Goal: Information Seeking & Learning: Check status

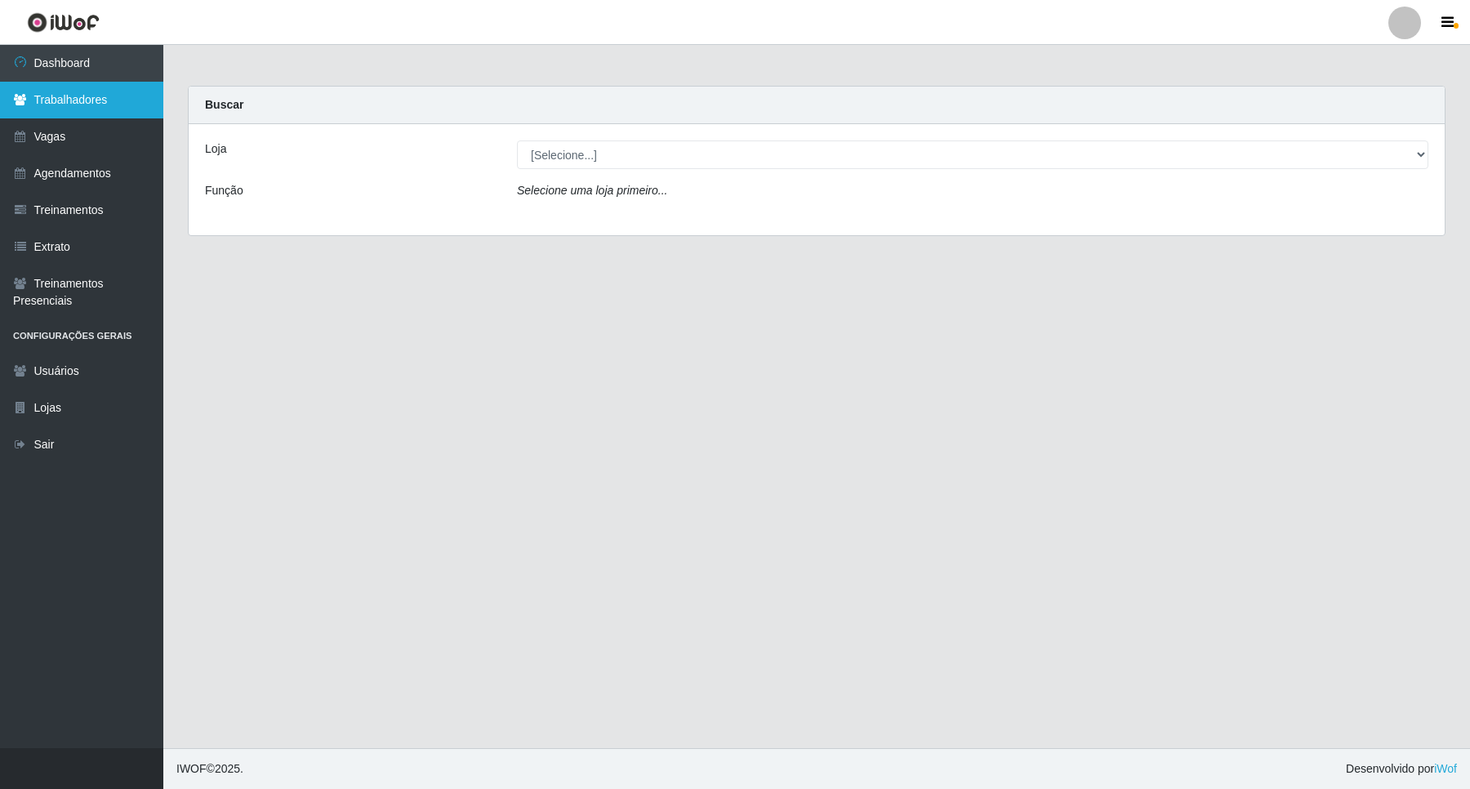
click at [136, 108] on link "Trabalhadores" at bounding box center [81, 100] width 163 height 37
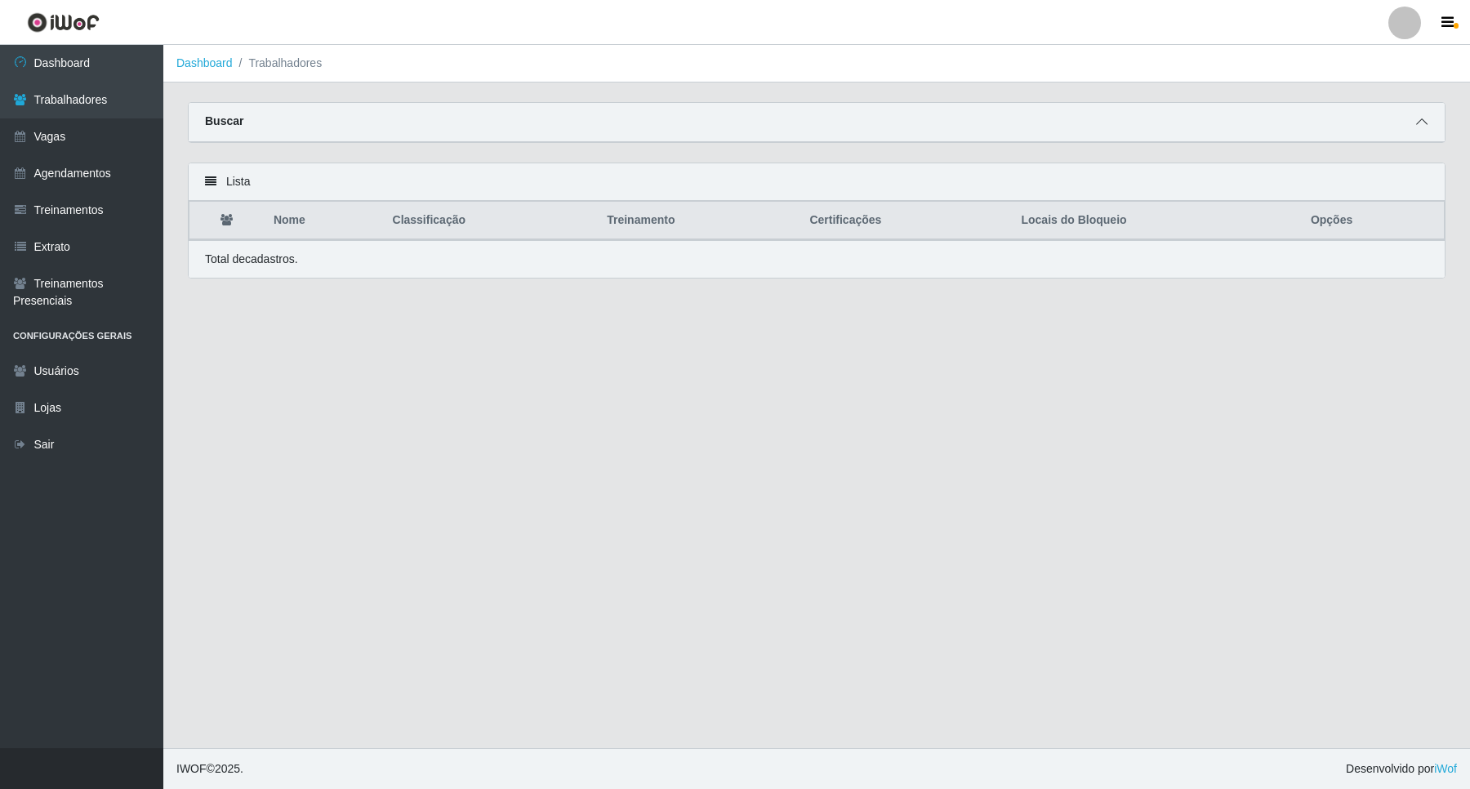
click at [1423, 129] on span at bounding box center [1422, 122] width 20 height 19
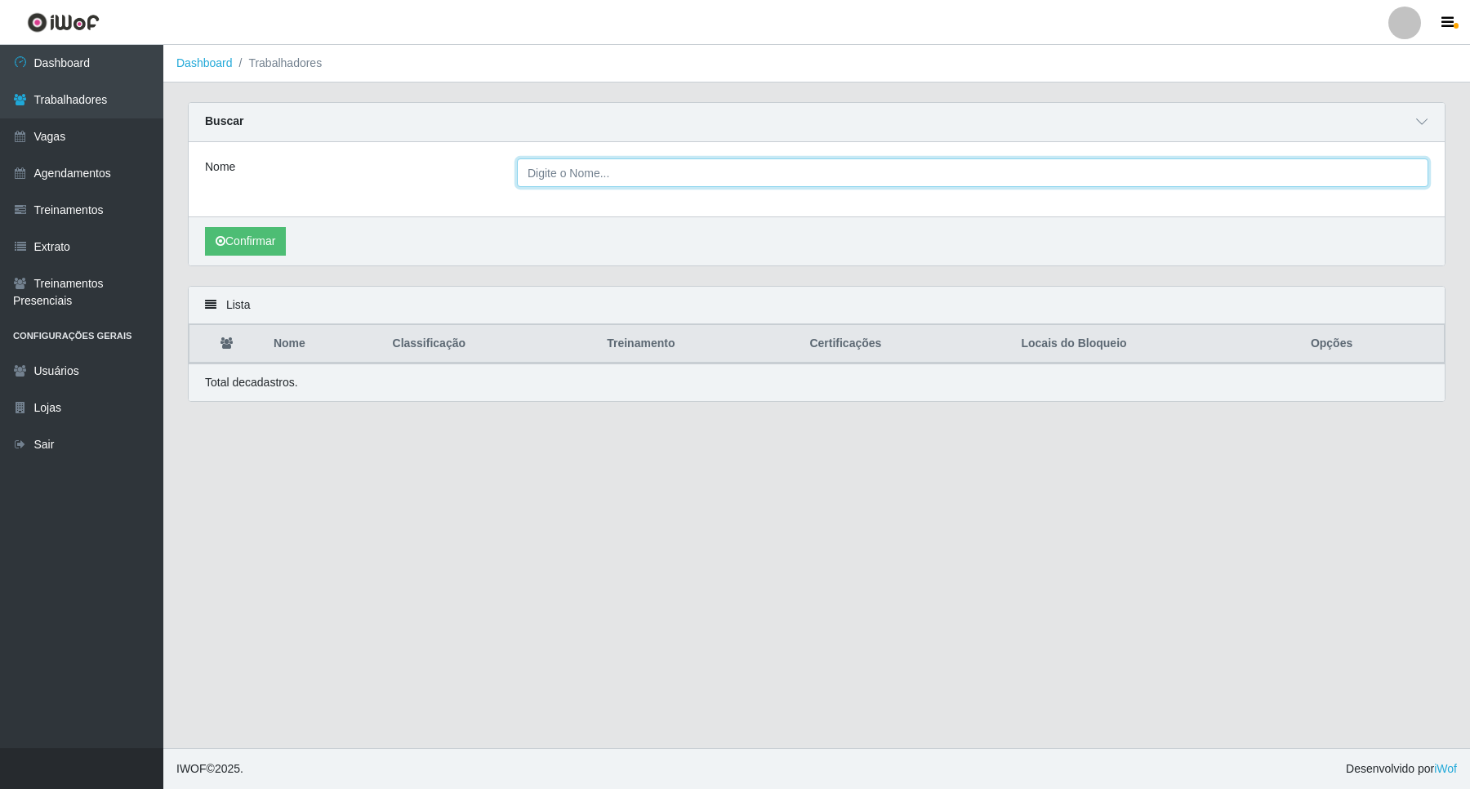
click at [688, 176] on input "Nome" at bounding box center [973, 172] width 912 height 29
click at [679, 173] on input "Nome" at bounding box center [973, 172] width 912 height 29
click at [671, 173] on input "Nome" at bounding box center [973, 172] width 912 height 29
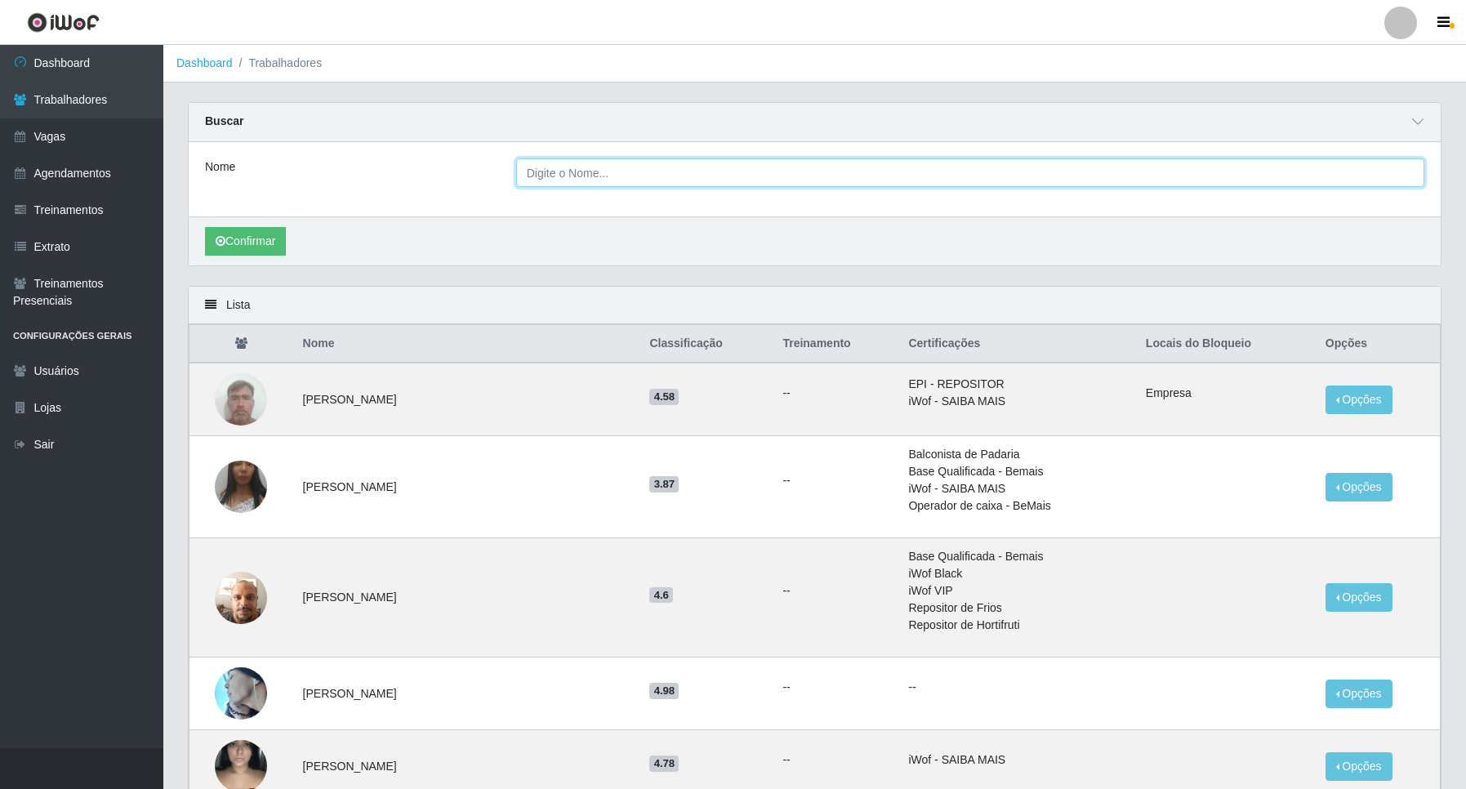
click at [660, 187] on input "Nome" at bounding box center [970, 172] width 908 height 29
click at [205, 227] on button "Confirmar" at bounding box center [245, 241] width 81 height 29
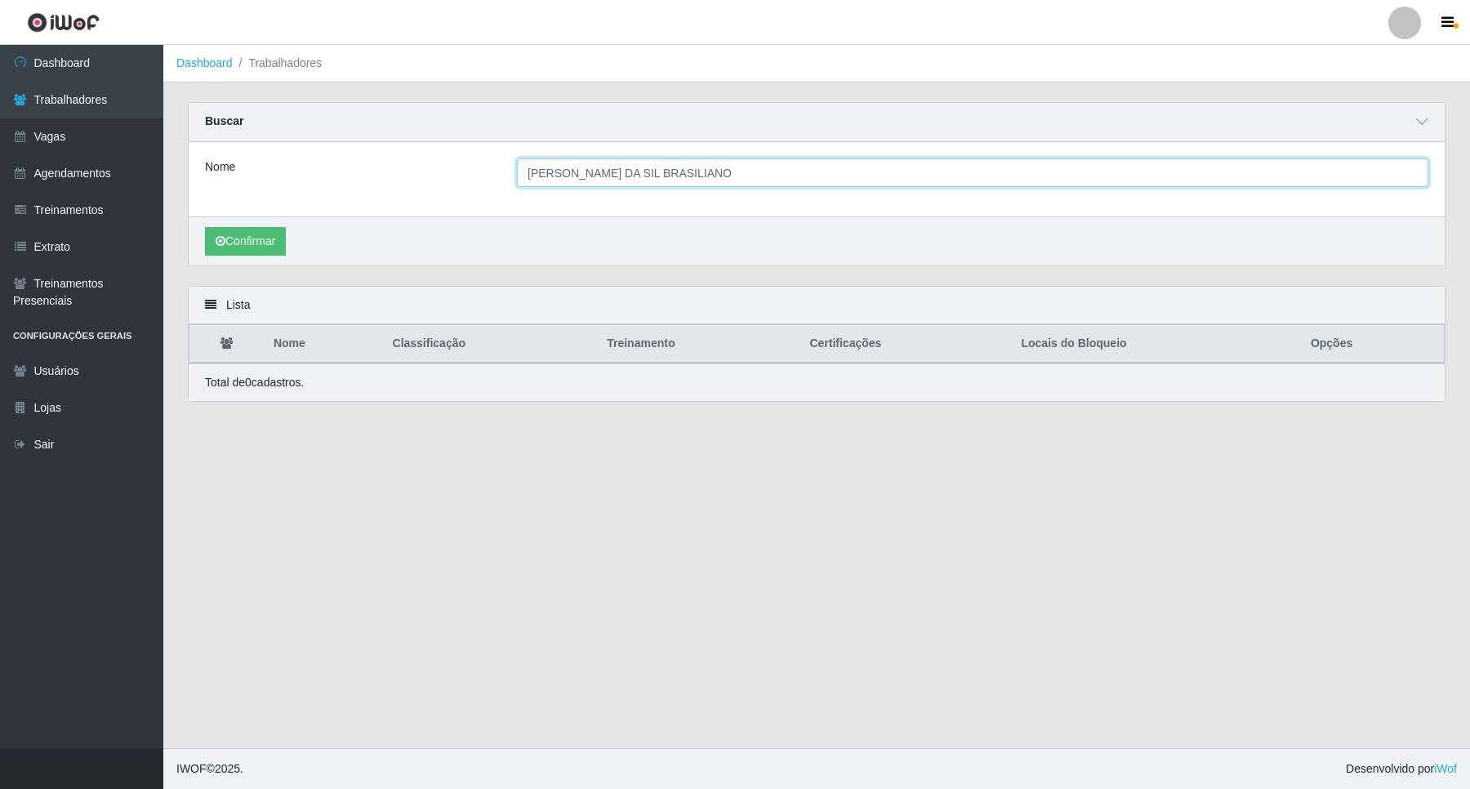
click at [647, 177] on input "MANOEL MESSIAS DA SIL BRASILIANO" at bounding box center [973, 172] width 912 height 29
click at [658, 178] on input "MANOEL MESSIAS DA SIL BRASILIANO" at bounding box center [973, 172] width 912 height 29
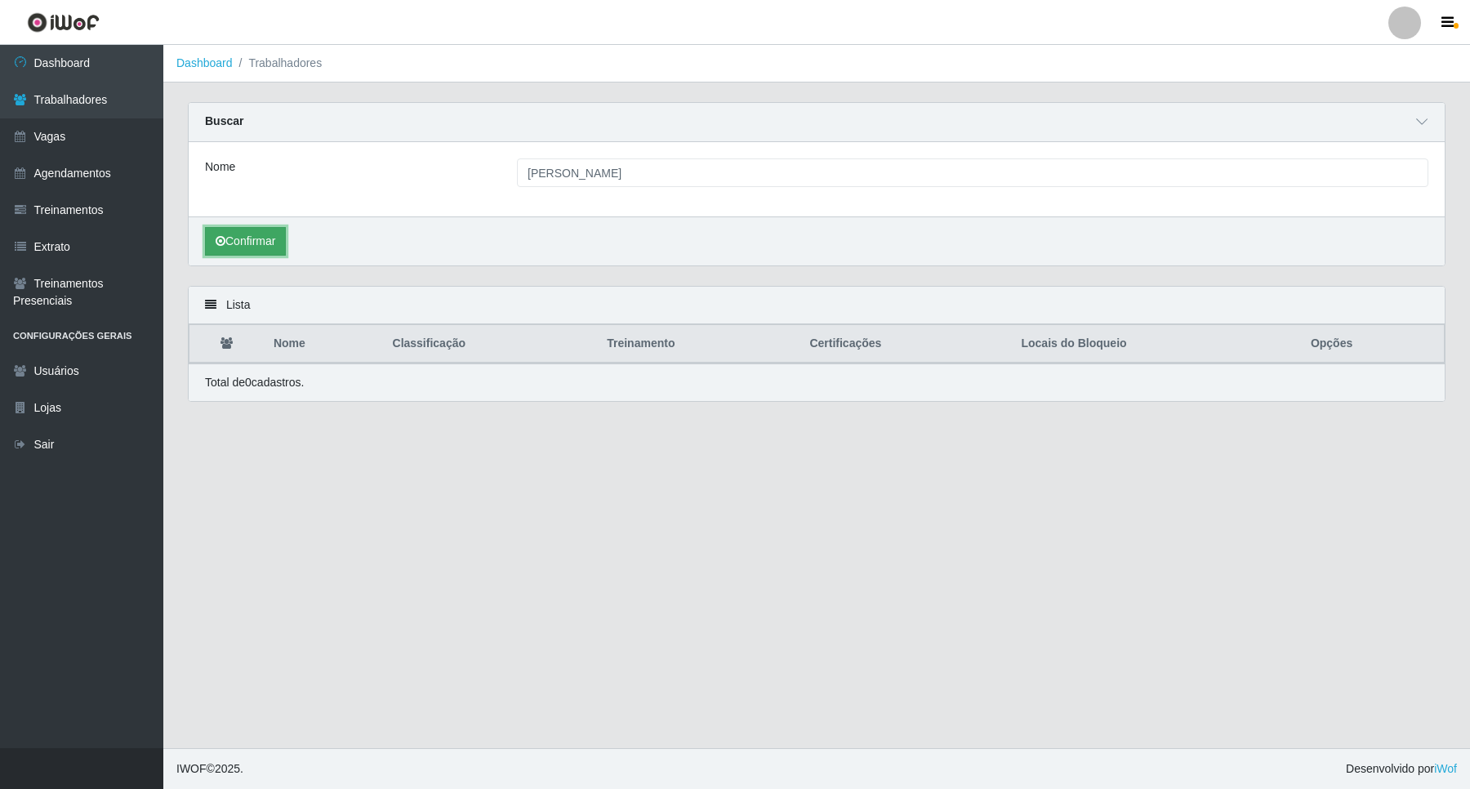
click at [251, 242] on button "Confirmar" at bounding box center [245, 241] width 81 height 29
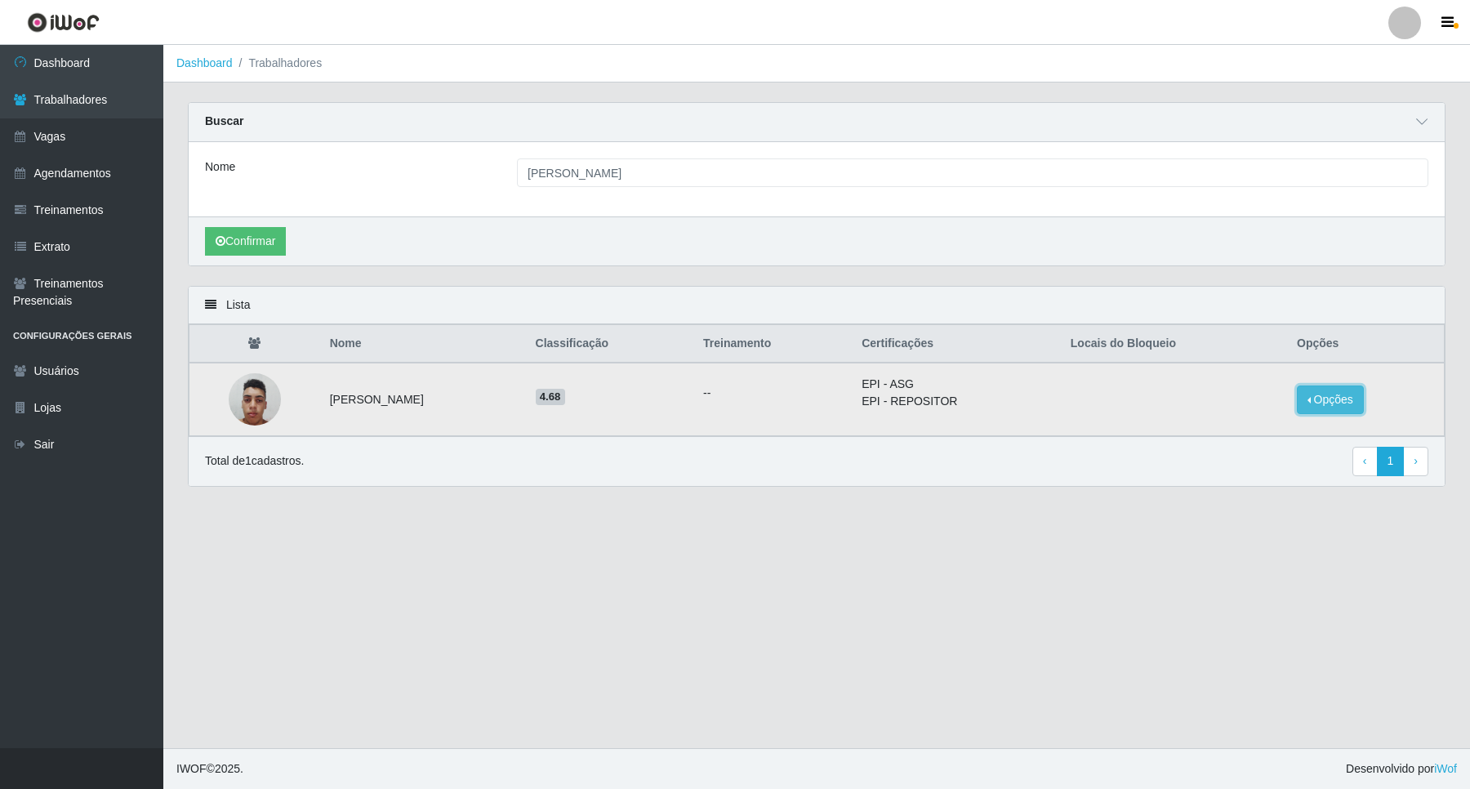
click at [1349, 404] on button "Opções" at bounding box center [1330, 400] width 67 height 29
click at [1331, 462] on div "Total de 1 cadastros. ‹ Previous 1 › Next" at bounding box center [817, 461] width 1224 height 29
click at [980, 388] on li "EPI - ASG" at bounding box center [957, 384] width 190 height 17
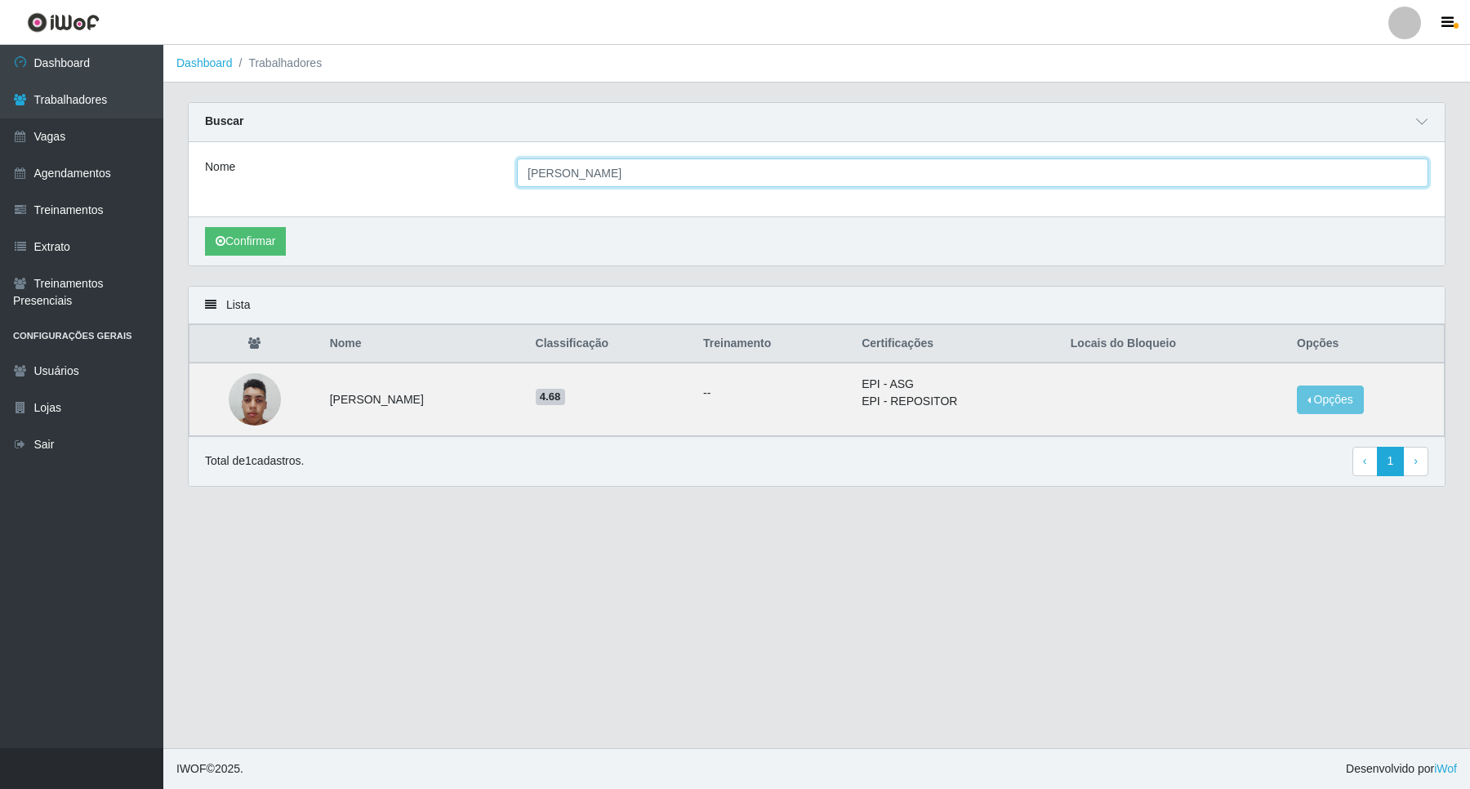
click at [839, 169] on input "MANOEL MESSIAS DA SILVA BRASILIANO" at bounding box center [973, 172] width 912 height 29
type input "M"
click at [205, 227] on button "Confirmar" at bounding box center [245, 241] width 81 height 29
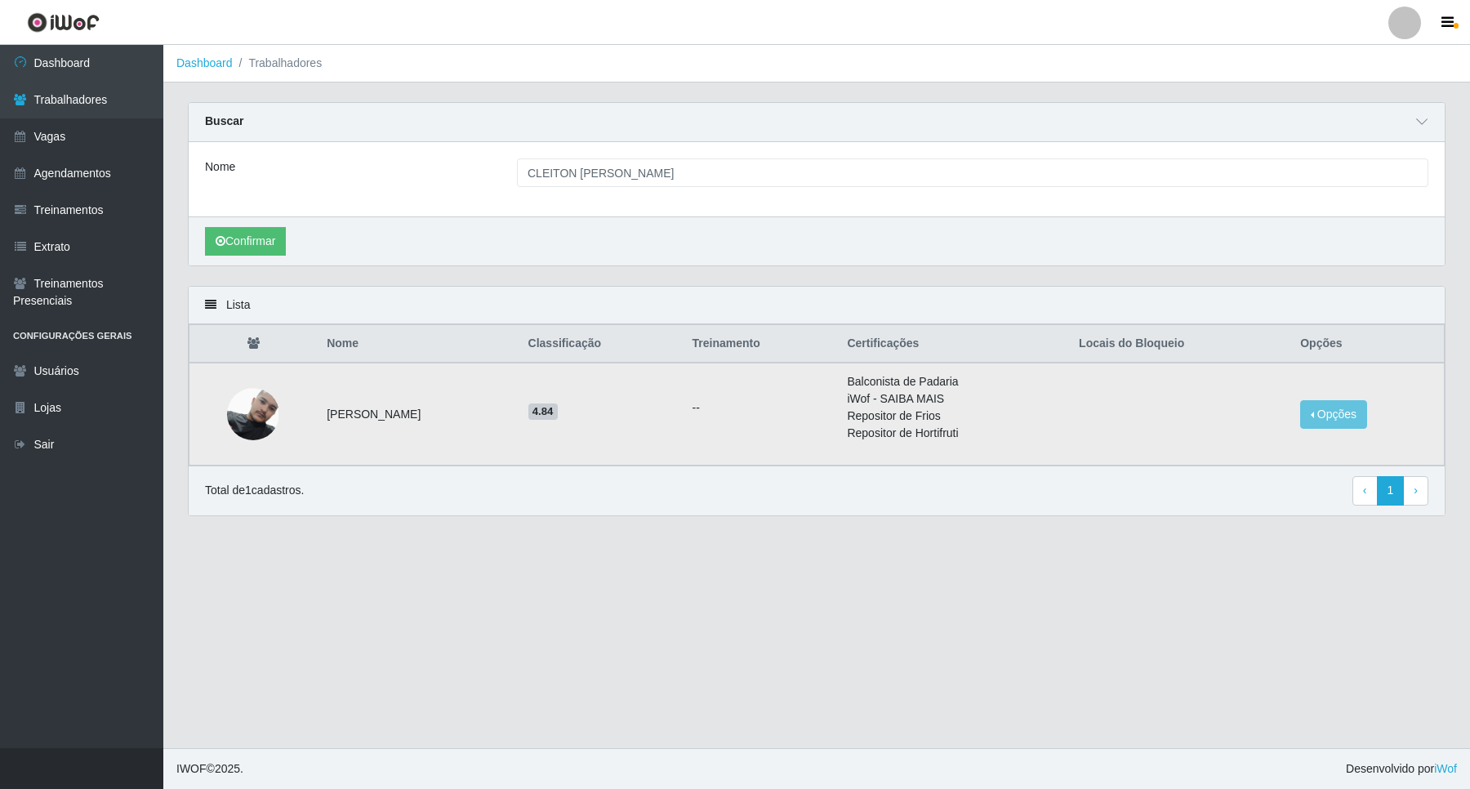
click at [558, 420] on span "4.84" at bounding box center [543, 412] width 29 height 16
click at [558, 415] on span "4.84" at bounding box center [543, 412] width 29 height 16
click at [252, 419] on img at bounding box center [253, 414] width 52 height 116
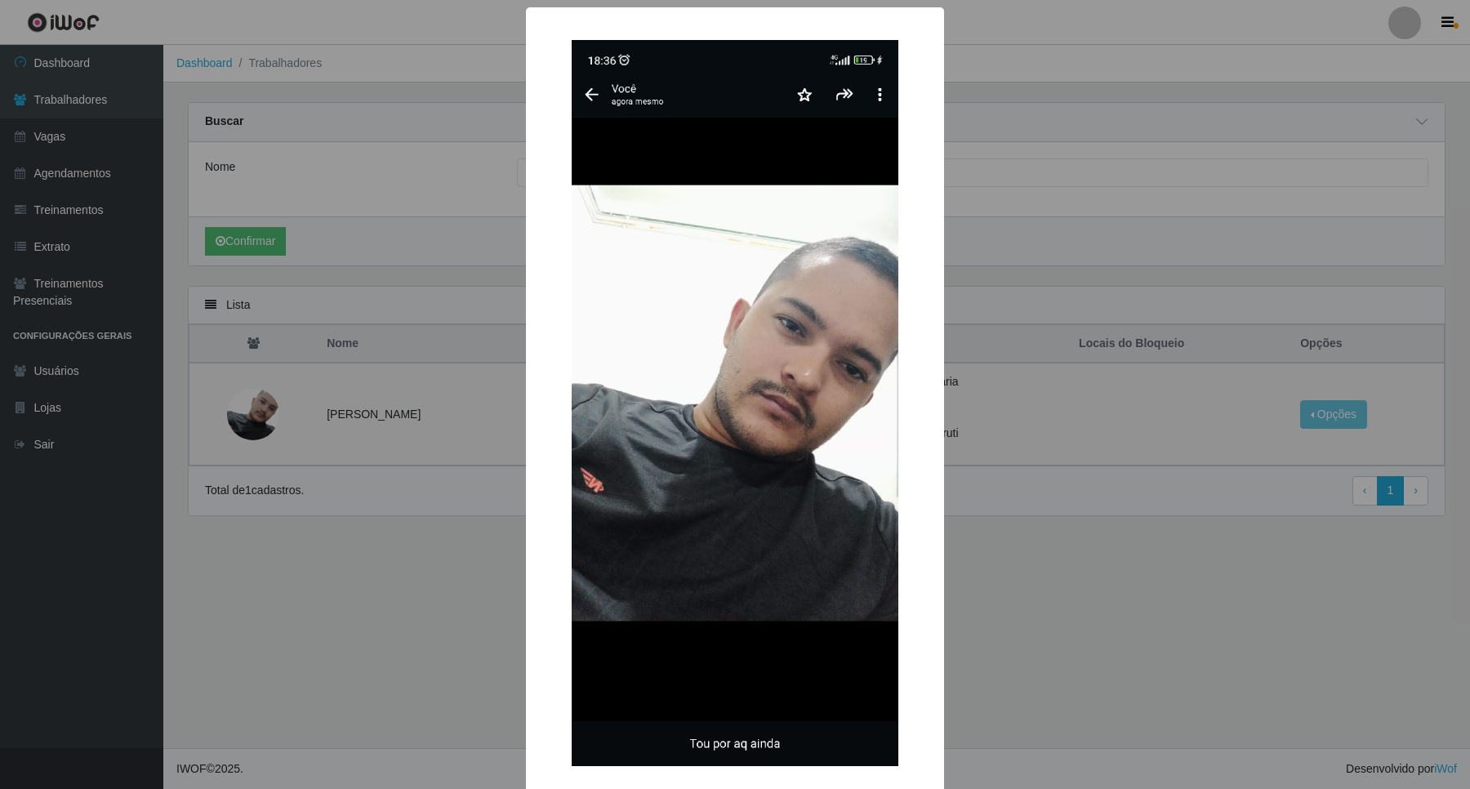
click at [332, 395] on div "× OK Cancel" at bounding box center [735, 394] width 1470 height 789
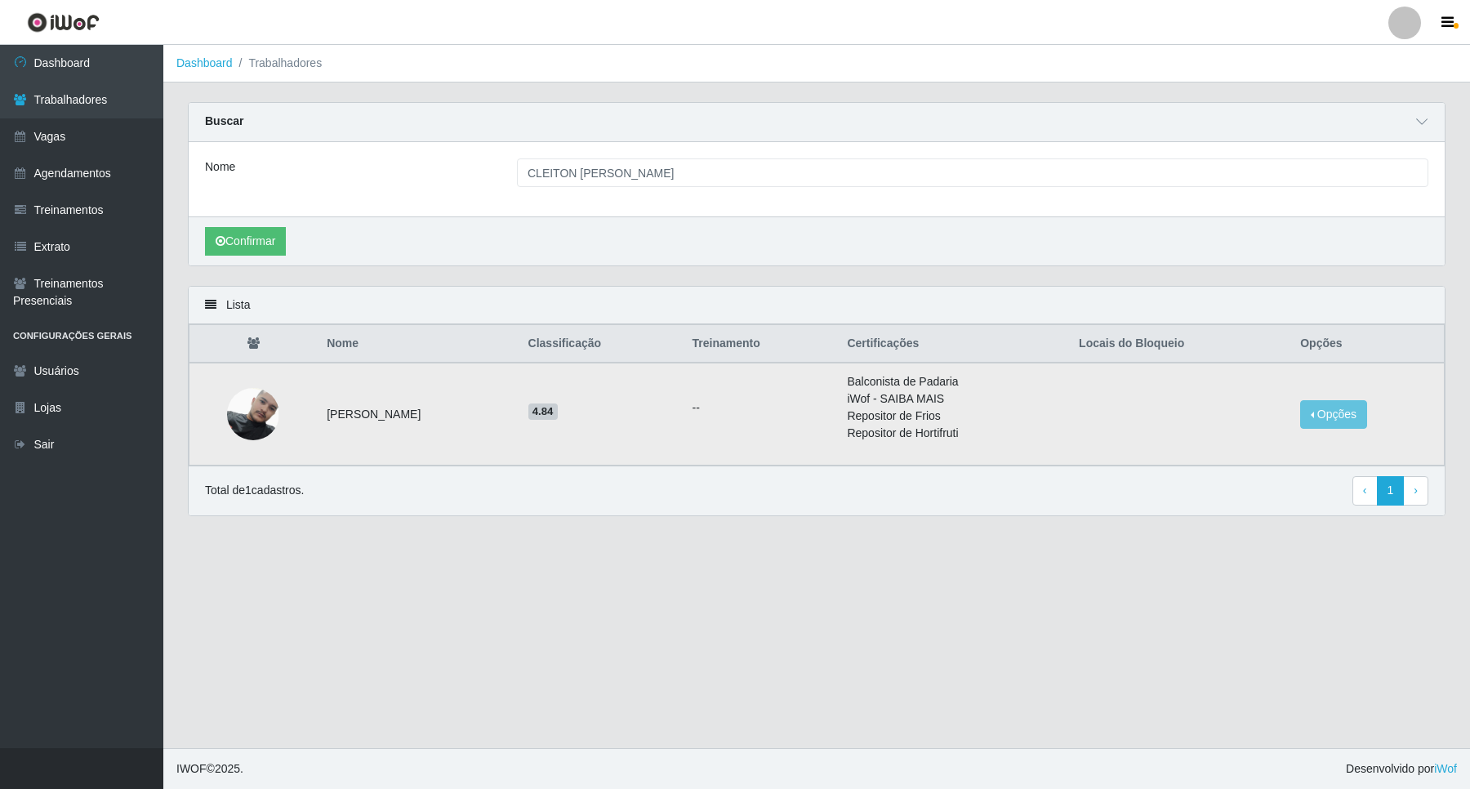
click at [276, 410] on td at bounding box center [254, 414] width 128 height 103
click at [267, 413] on img at bounding box center [253, 414] width 52 height 116
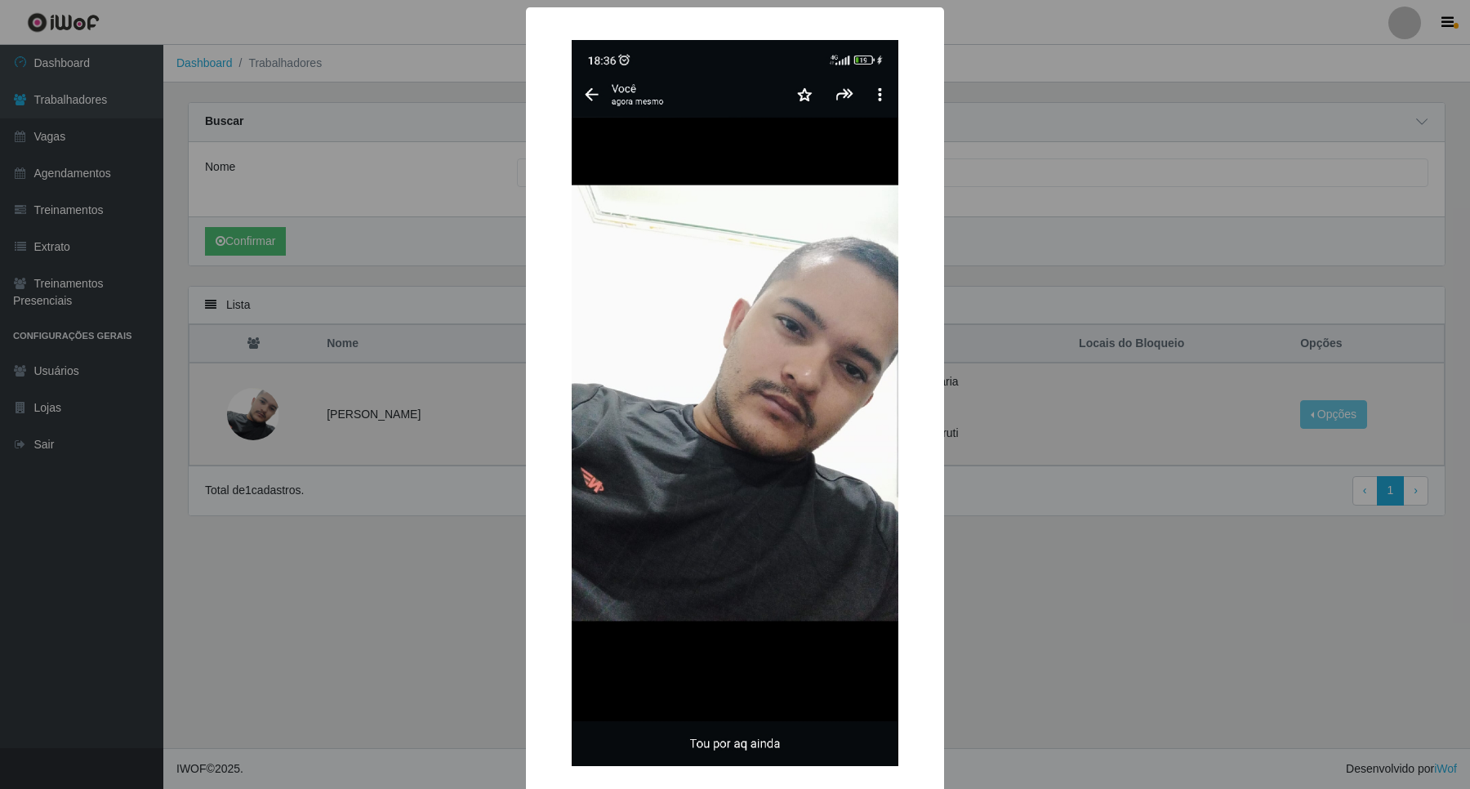
click at [266, 413] on div "× OK Cancel" at bounding box center [735, 394] width 1470 height 789
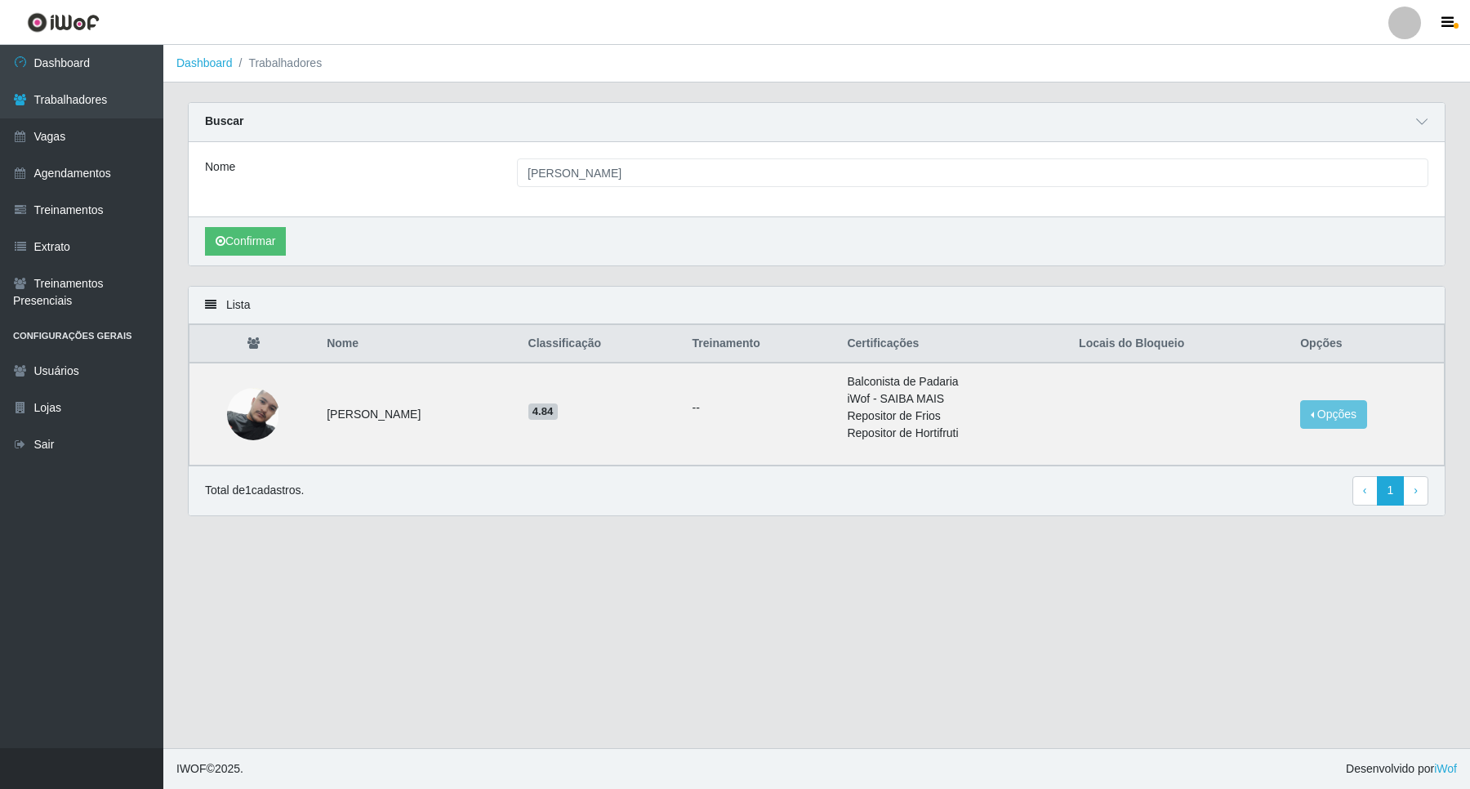
type input "MANOEL MESSIAS DA SIL BRASILIANO"
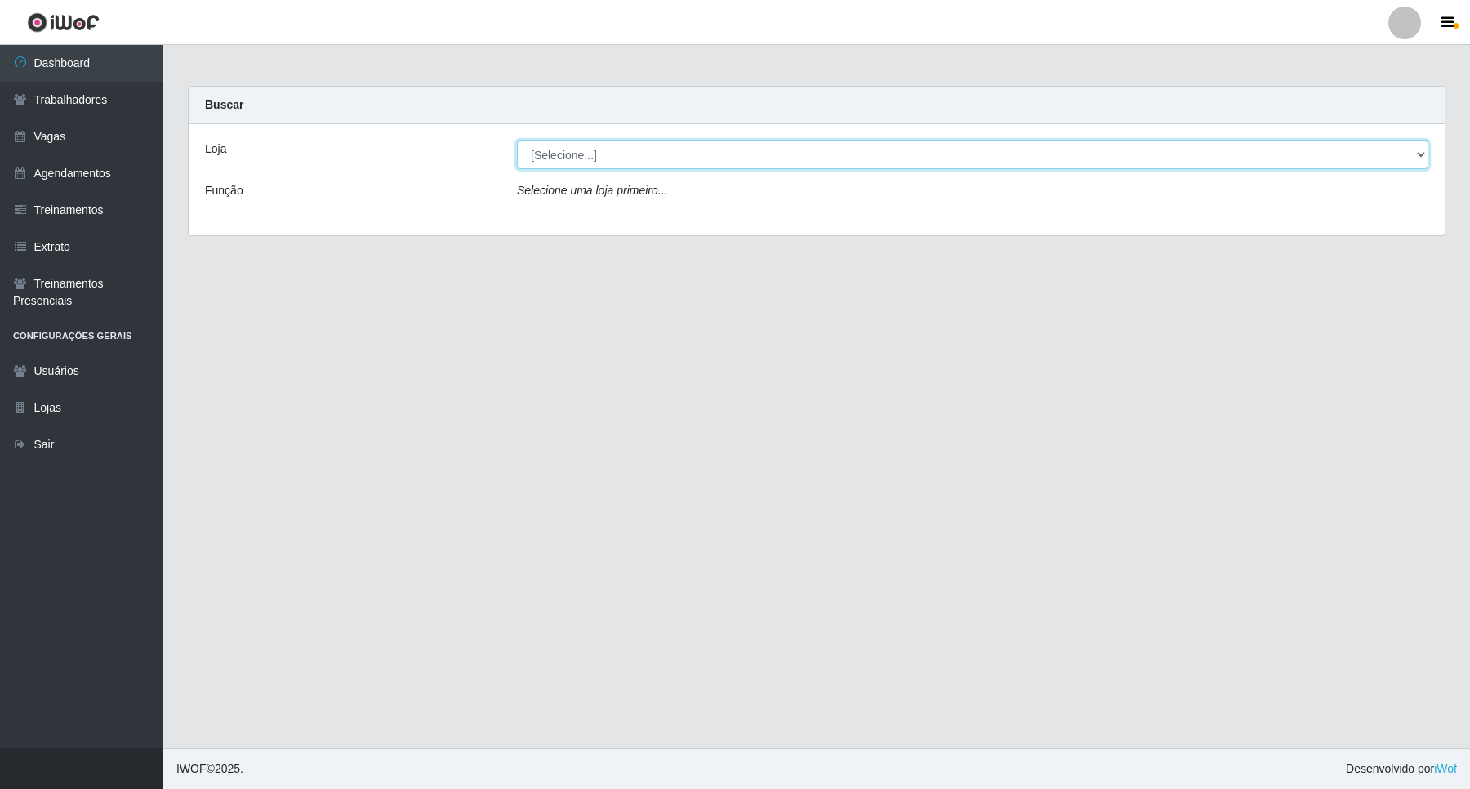
click at [610, 161] on select "[Selecione...] Leite Clan - Bayeux" at bounding box center [973, 155] width 912 height 29
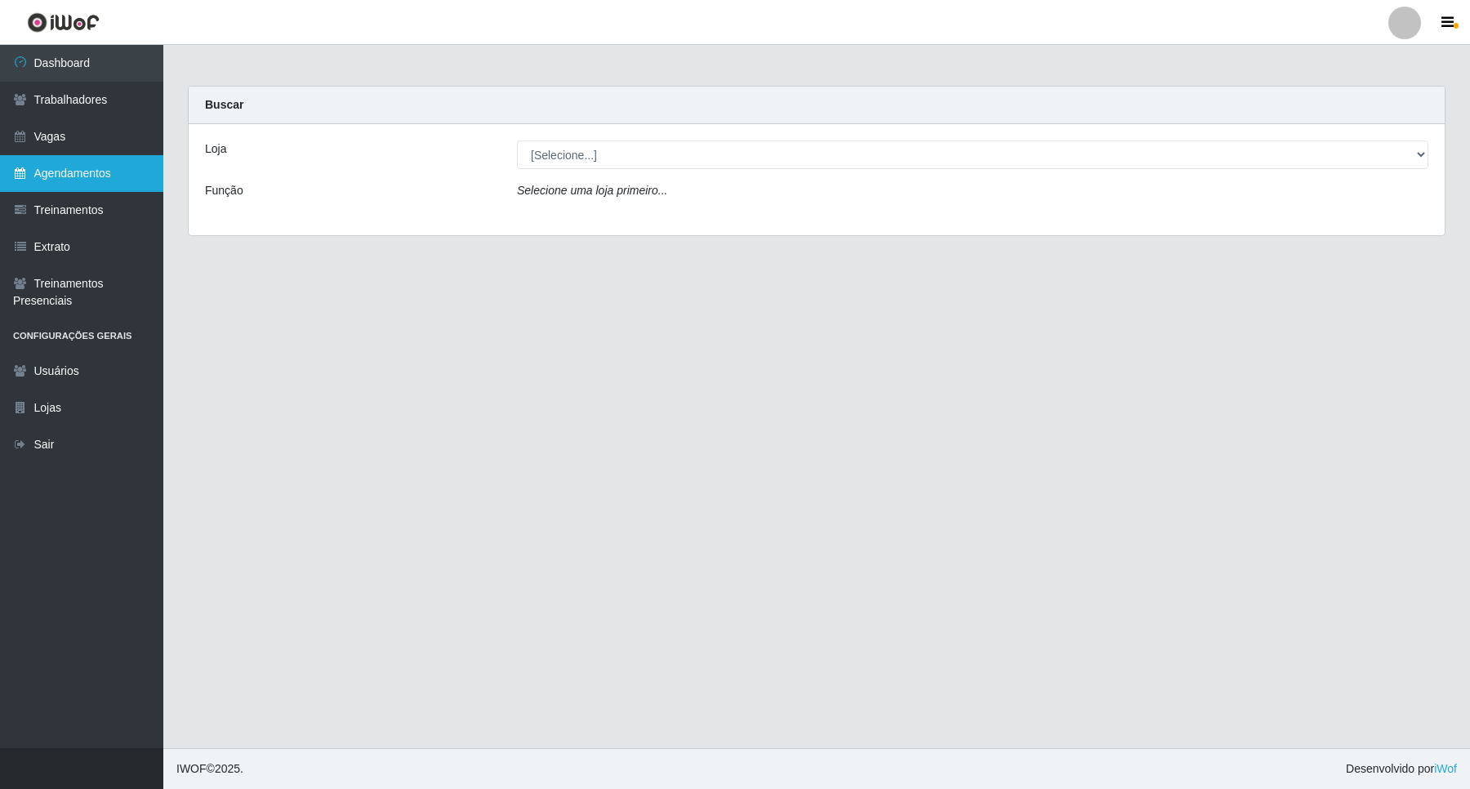
click at [95, 173] on link "Agendamentos" at bounding box center [81, 173] width 163 height 37
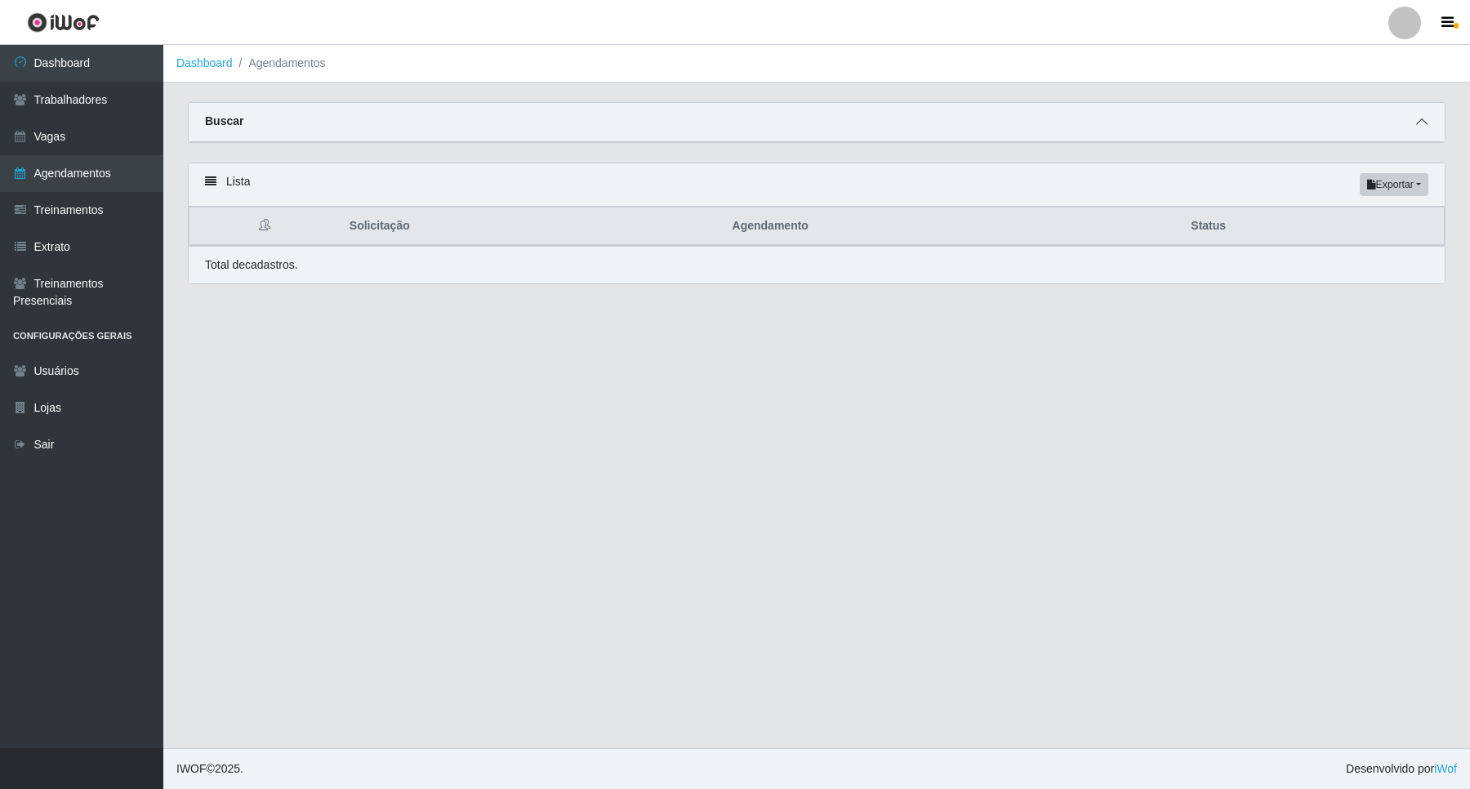
click at [1417, 125] on icon at bounding box center [1421, 121] width 11 height 11
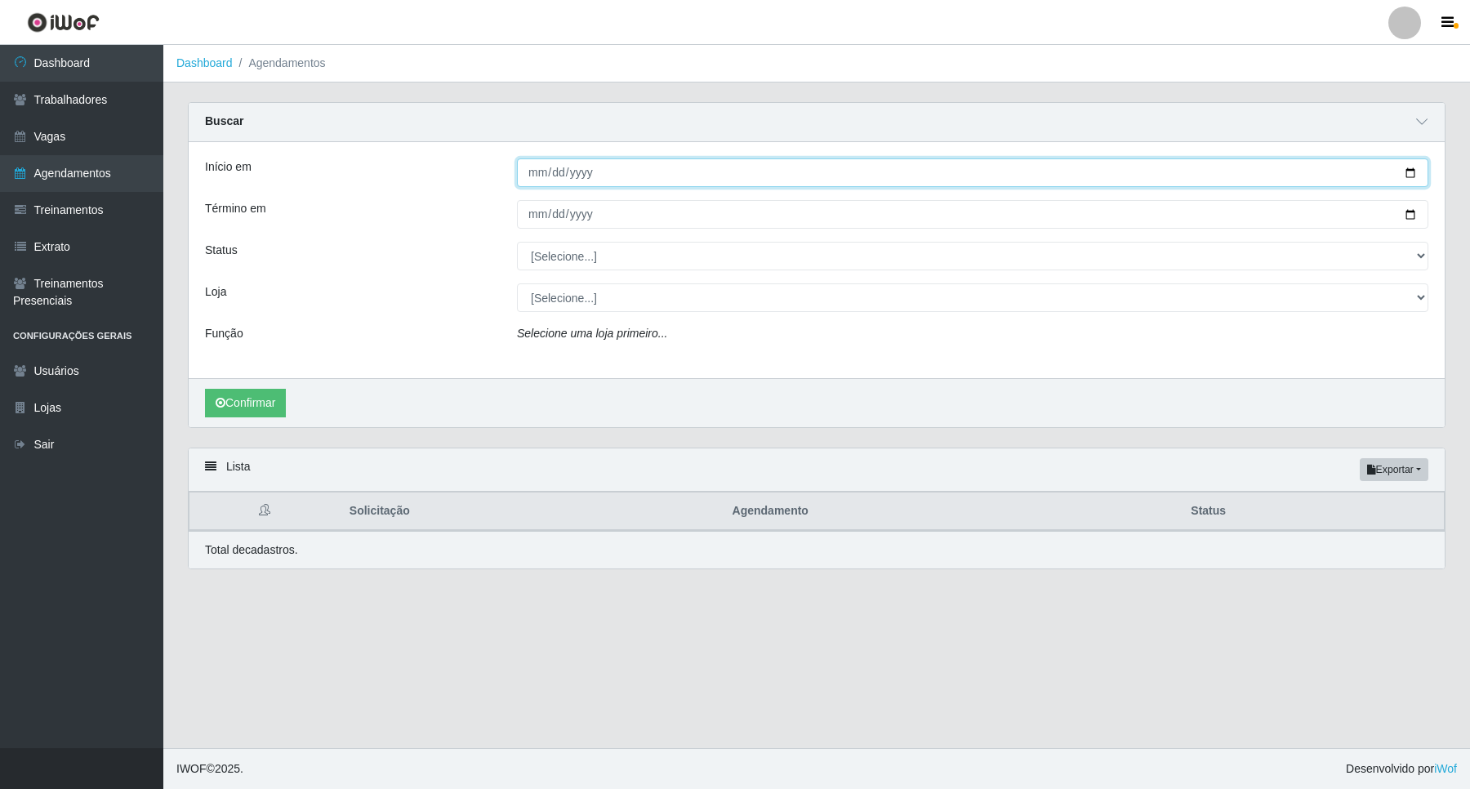
click at [528, 173] on input "Início em" at bounding box center [973, 172] width 912 height 29
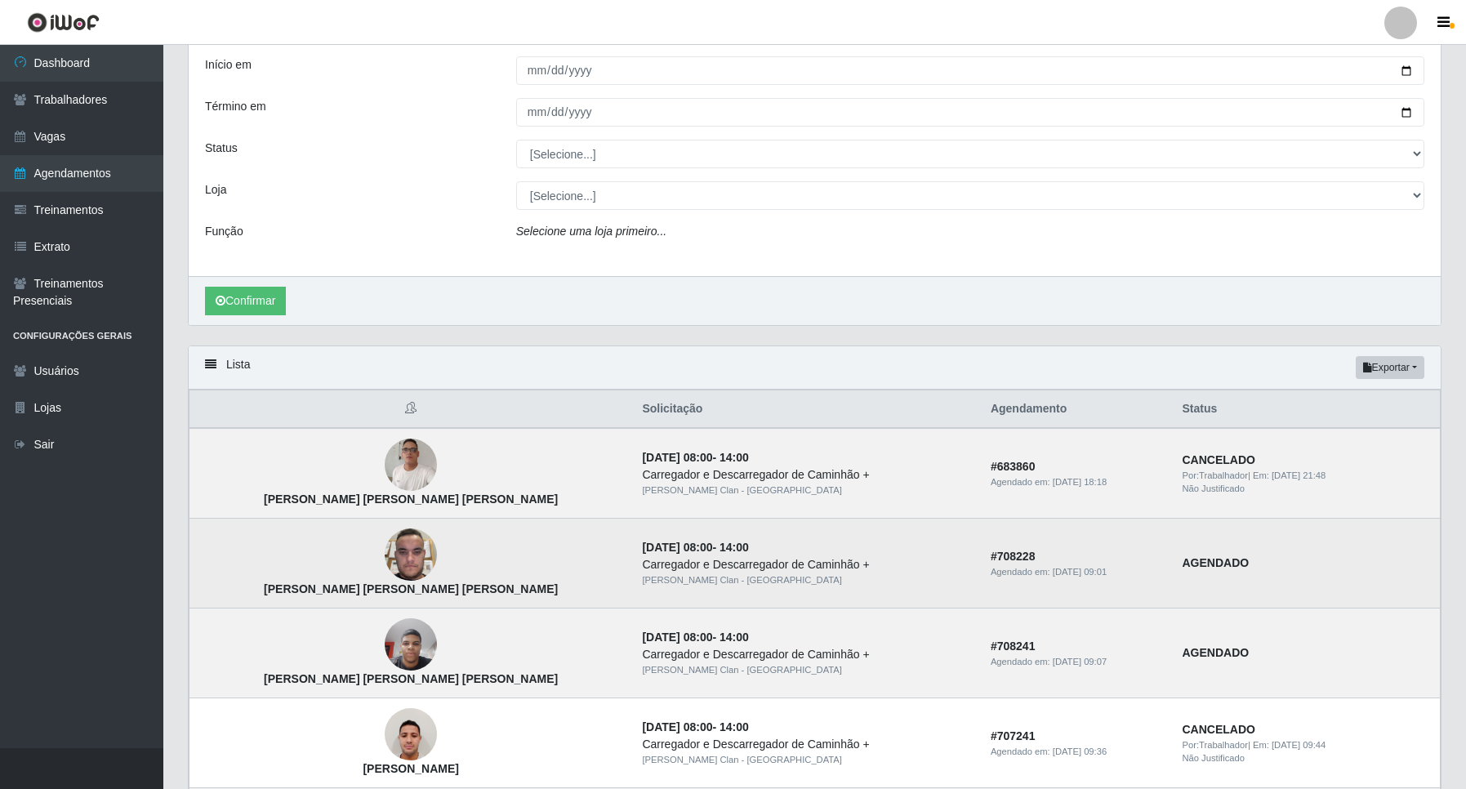
click at [826, 520] on td "30/08/2025, 08:00 - 14:00 Carregador e Descarregador de Caminhão + Leite Clan -…" at bounding box center [806, 564] width 349 height 90
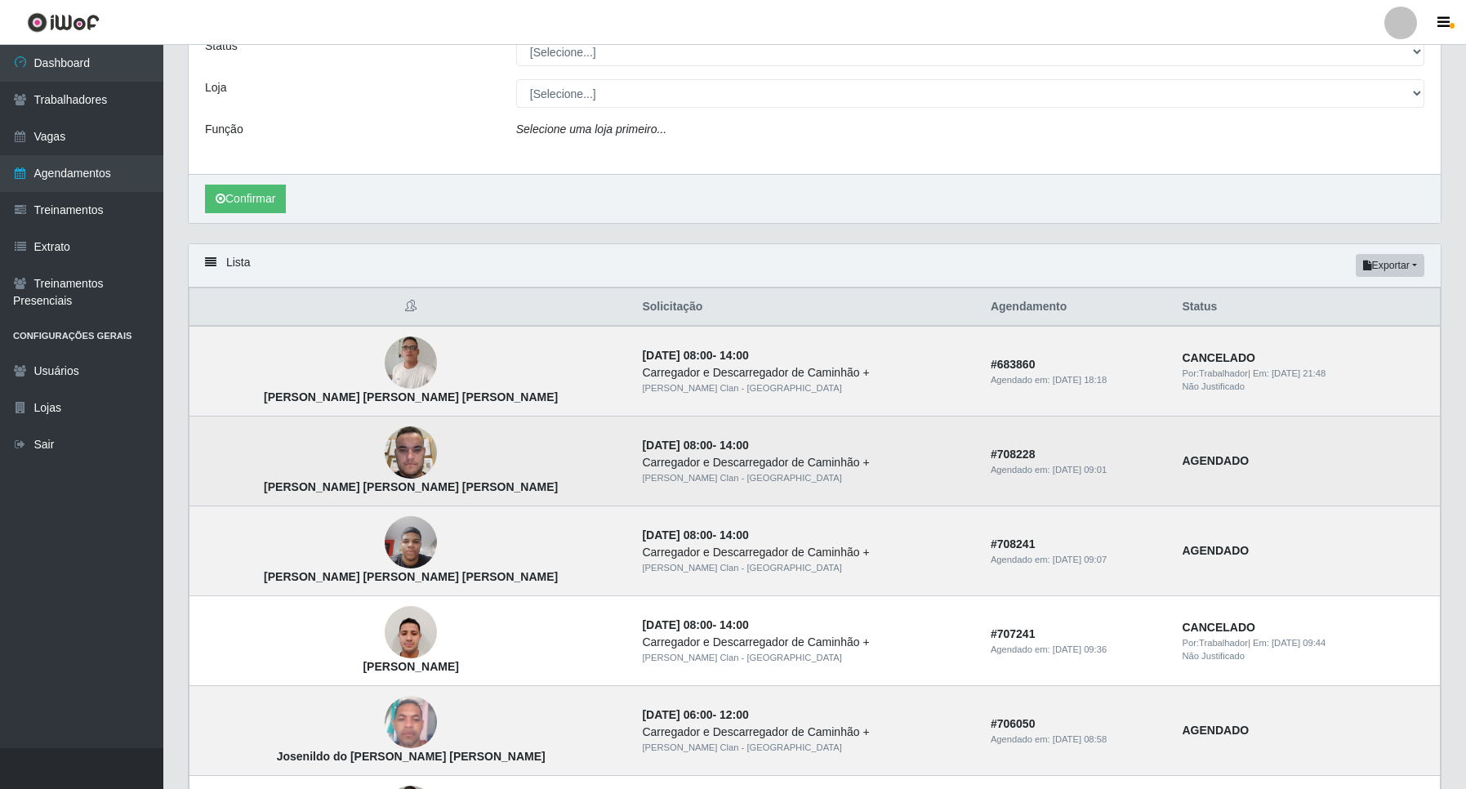
scroll to position [306, 0]
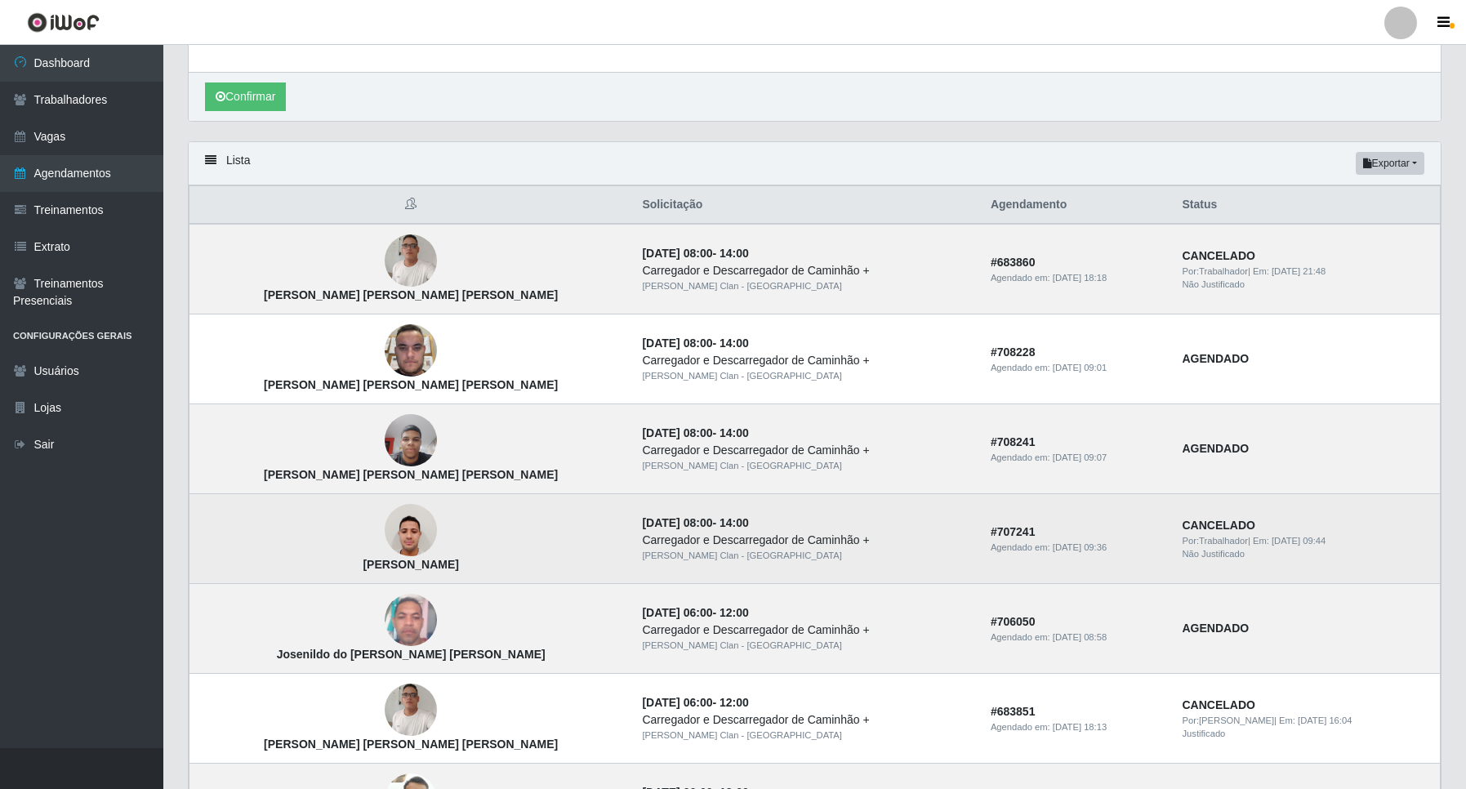
click at [368, 560] on strong "Bruno Bezerra santos" at bounding box center [411, 564] width 96 height 13
click at [385, 529] on img at bounding box center [411, 530] width 52 height 69
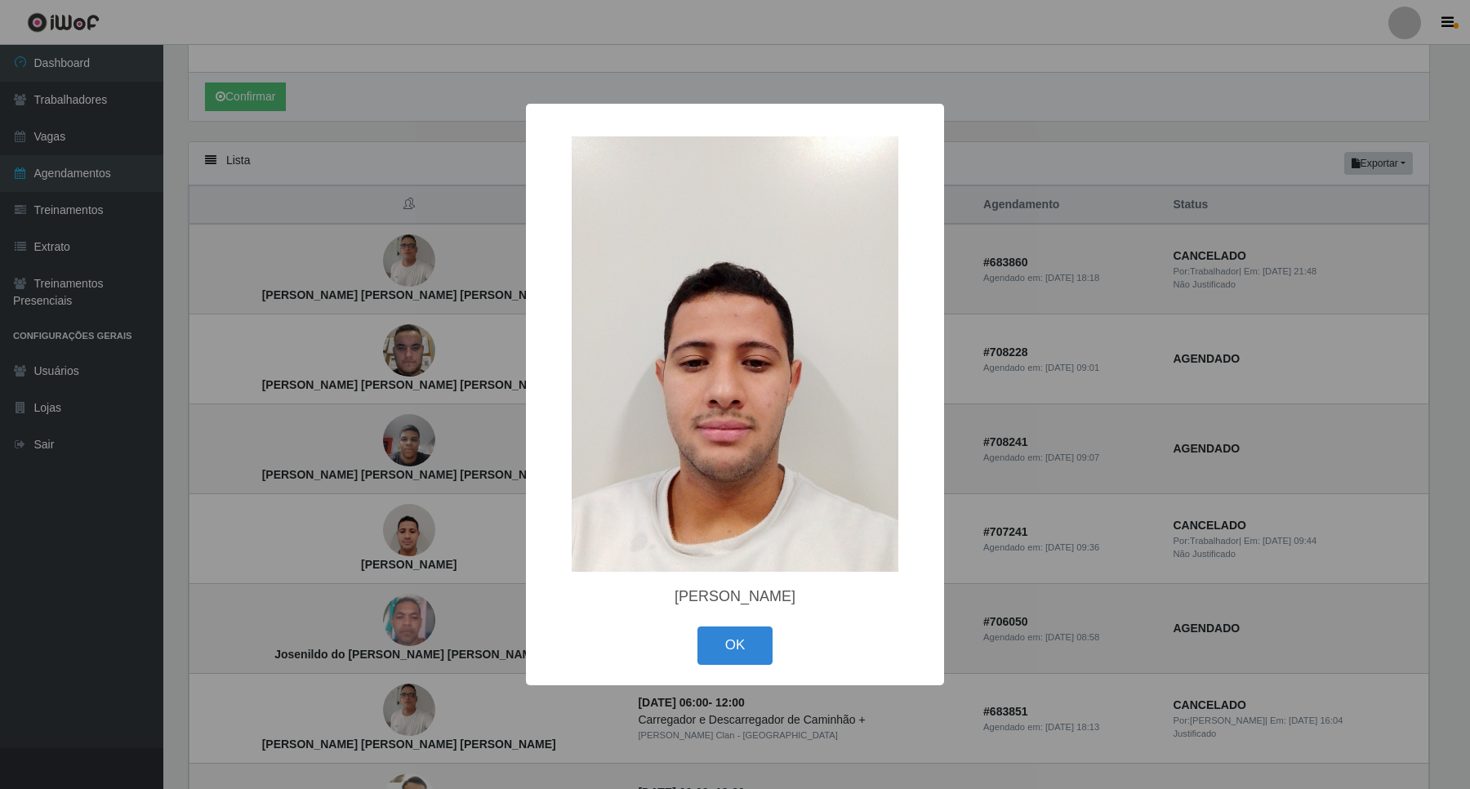
click at [373, 529] on div "× Bruno Bezerra santos OK Cancel" at bounding box center [735, 394] width 1470 height 789
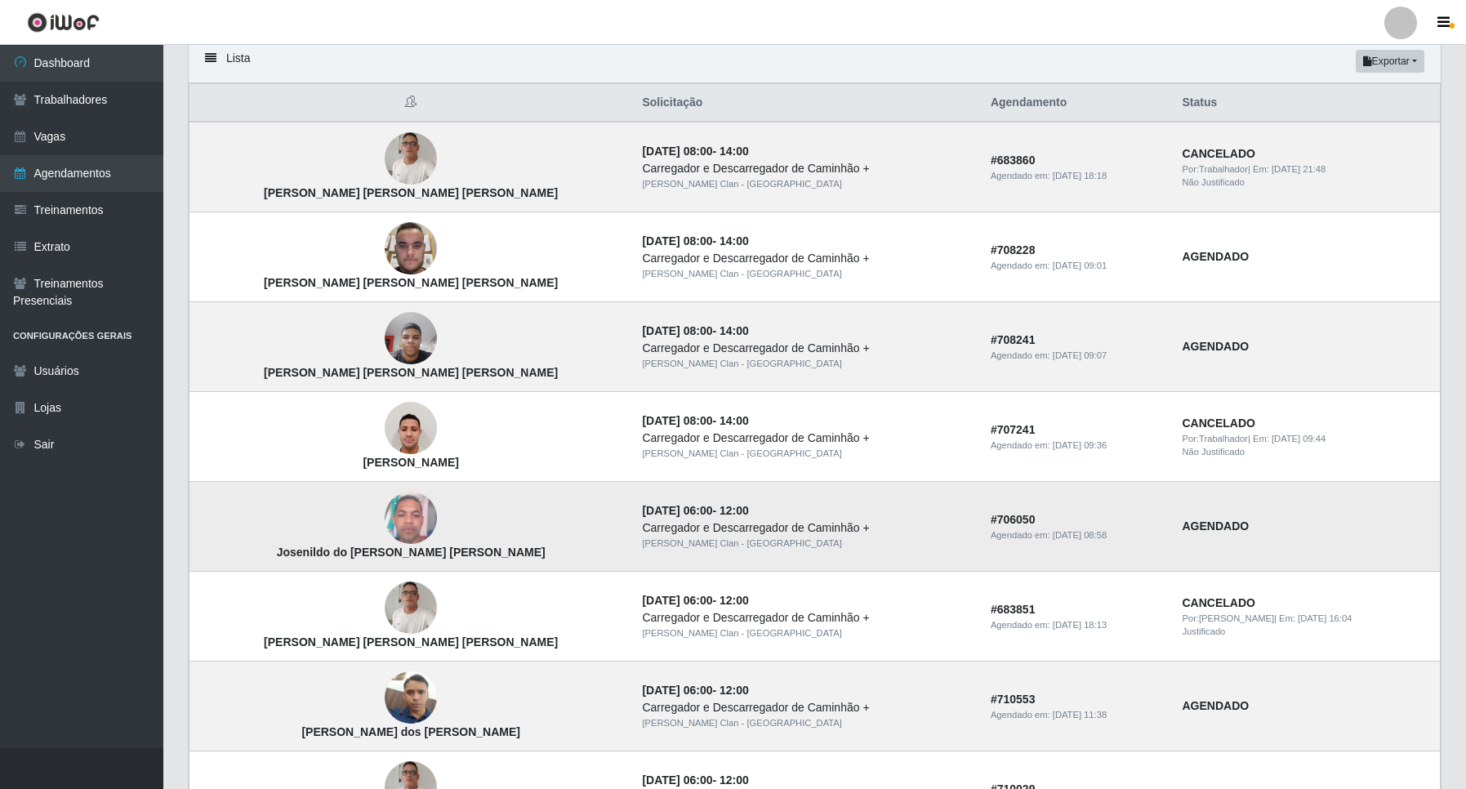
scroll to position [511, 0]
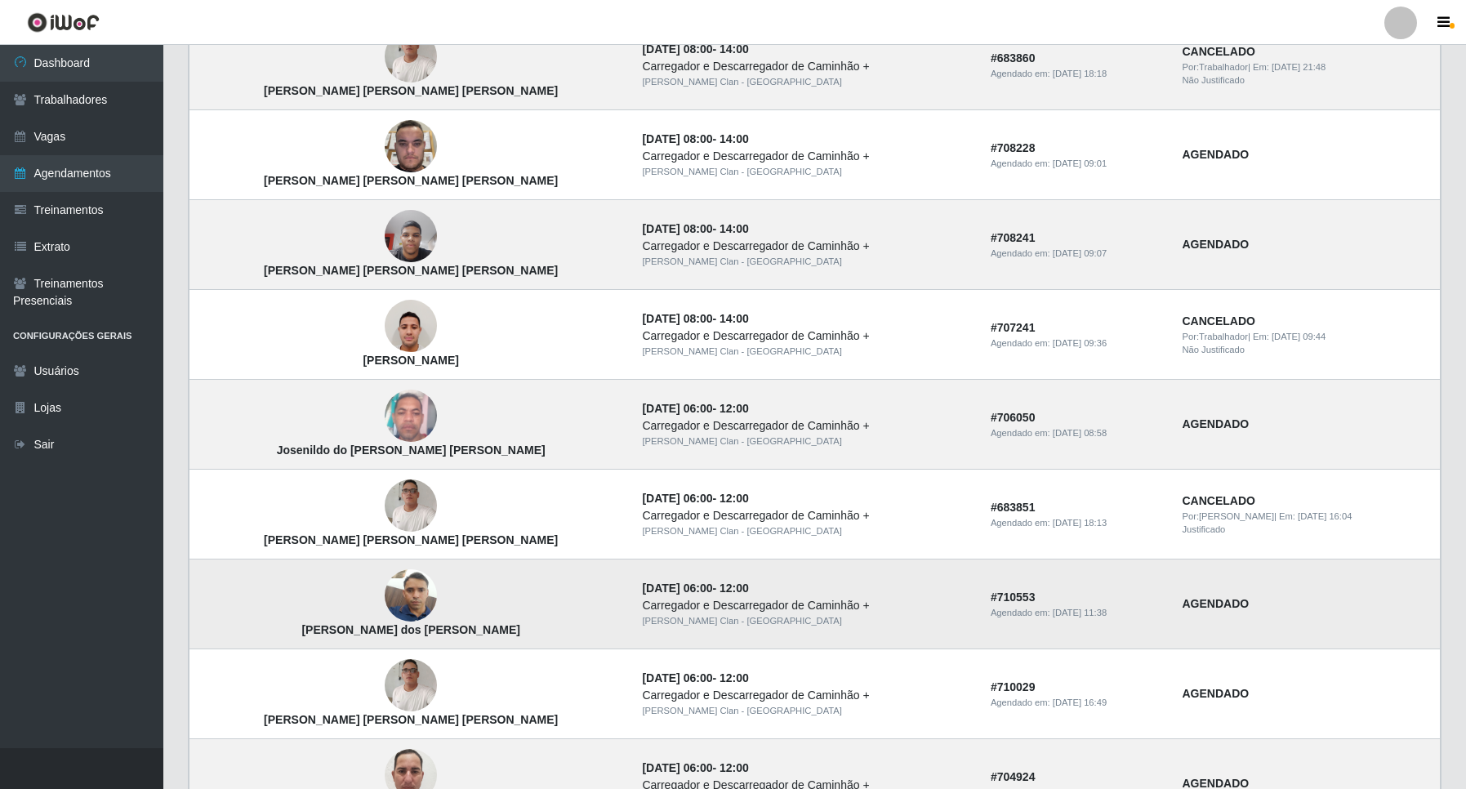
click at [385, 592] on img at bounding box center [411, 596] width 52 height 114
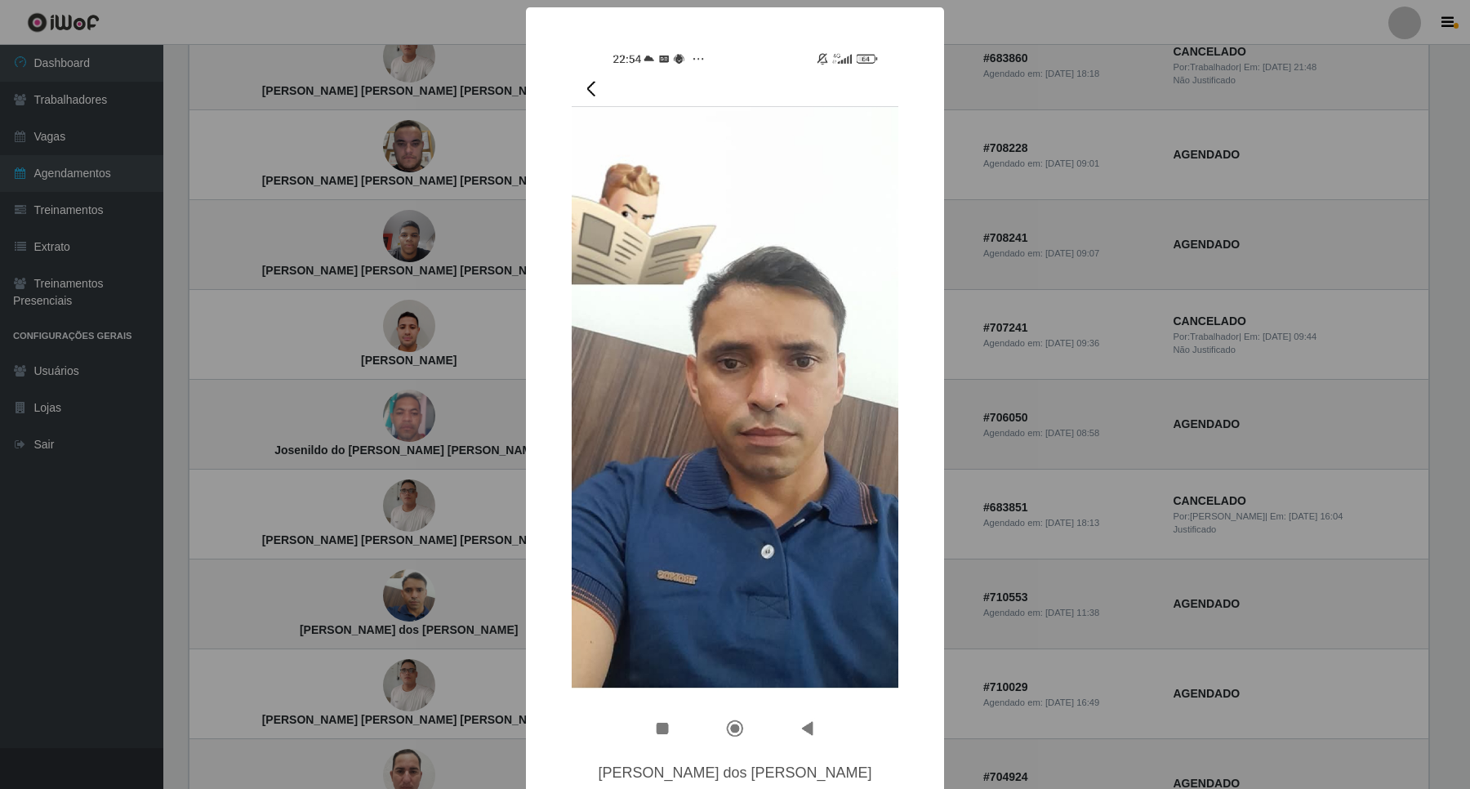
click at [368, 589] on div "× Leandro Batista dos Santos OK Cancel" at bounding box center [735, 394] width 1470 height 789
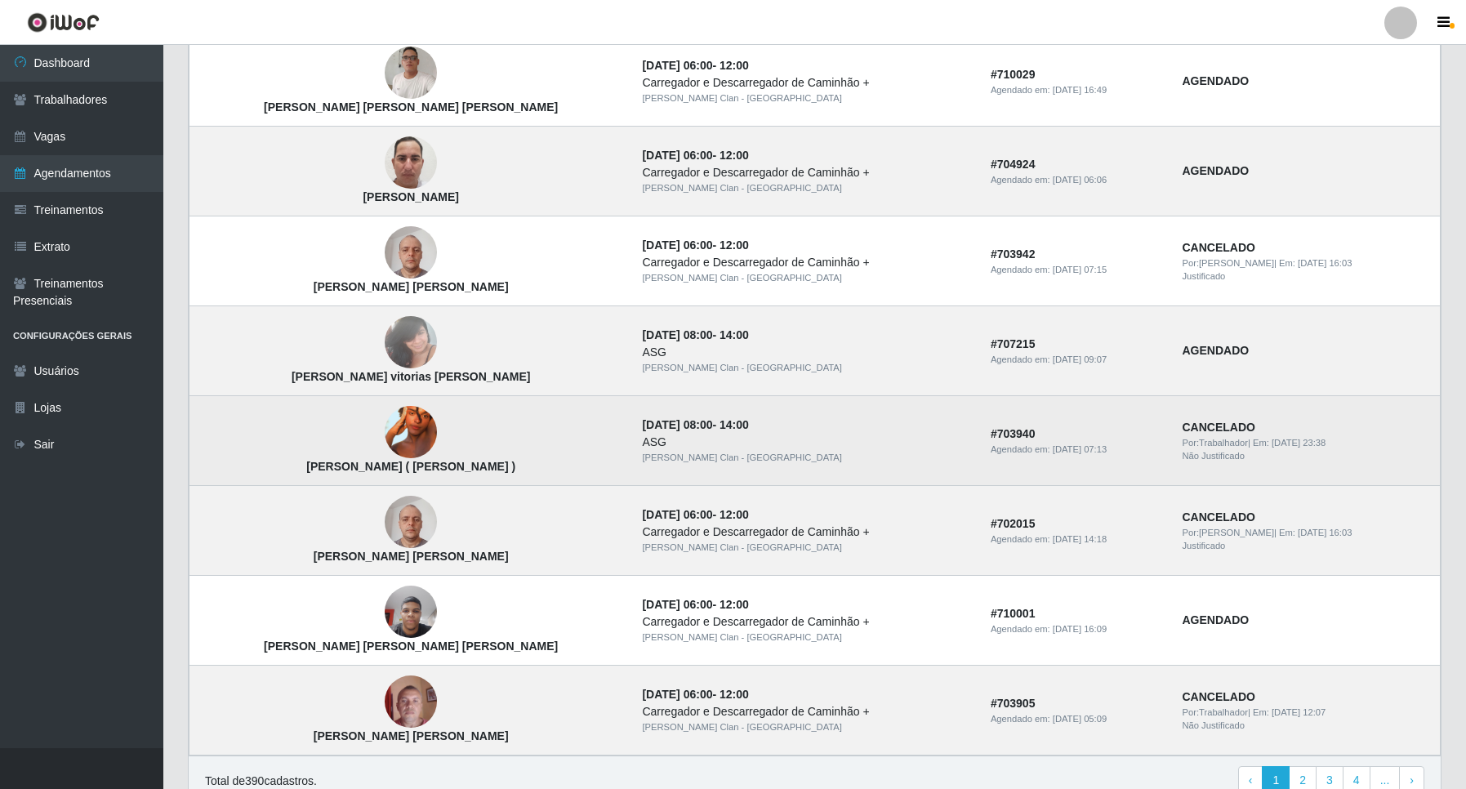
scroll to position [1206, 0]
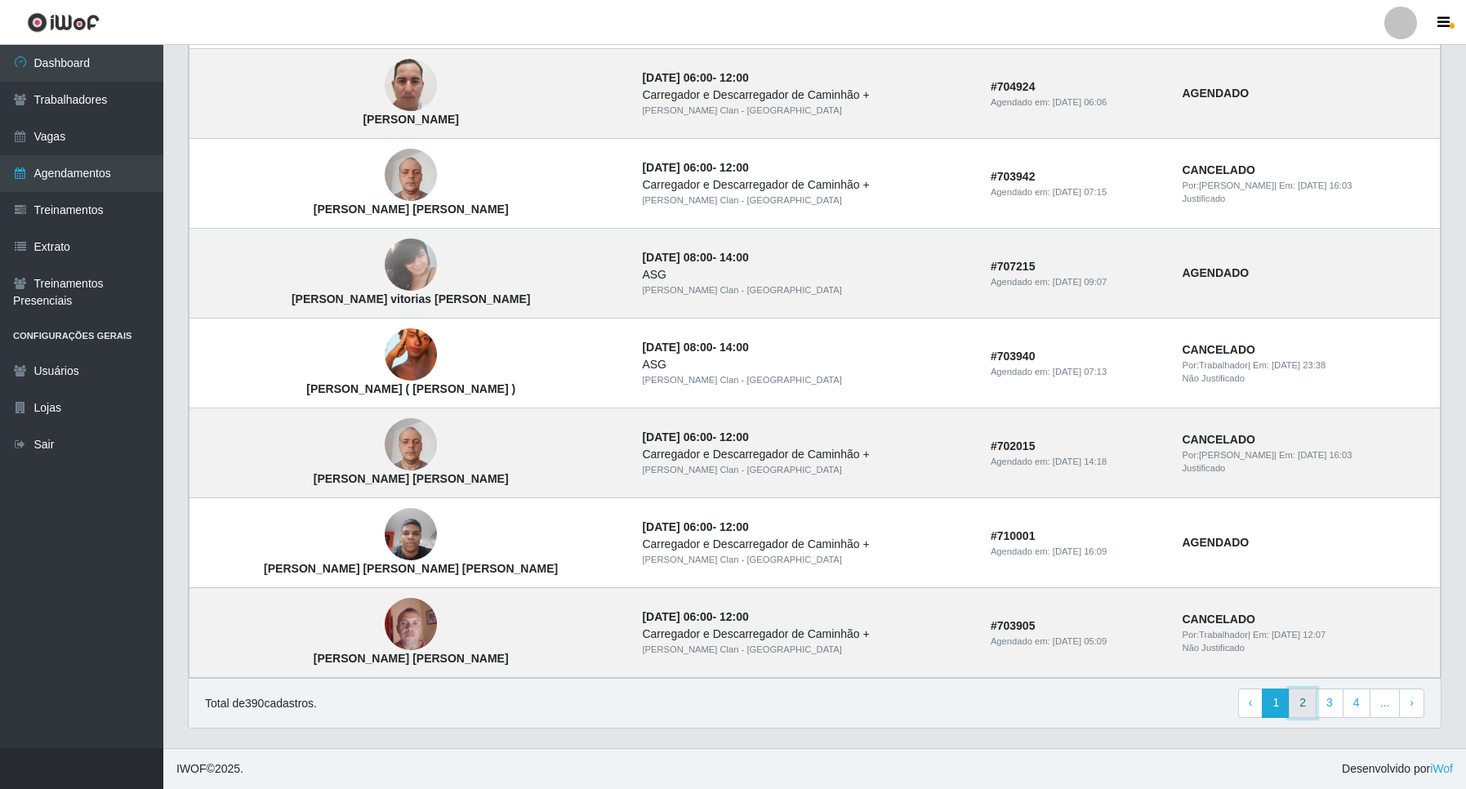
click at [1299, 703] on link "2" at bounding box center [1303, 703] width 28 height 29
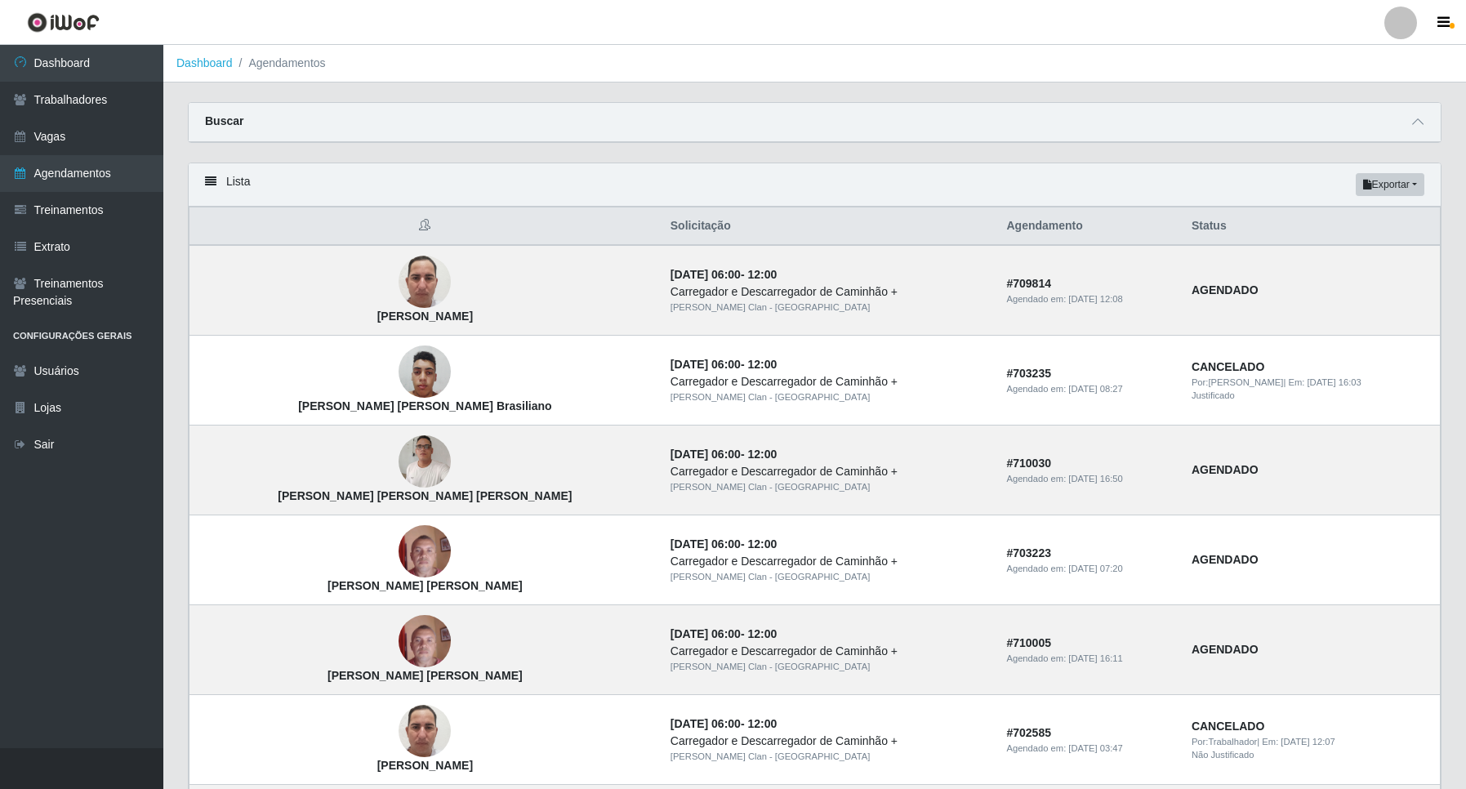
scroll to position [102, 0]
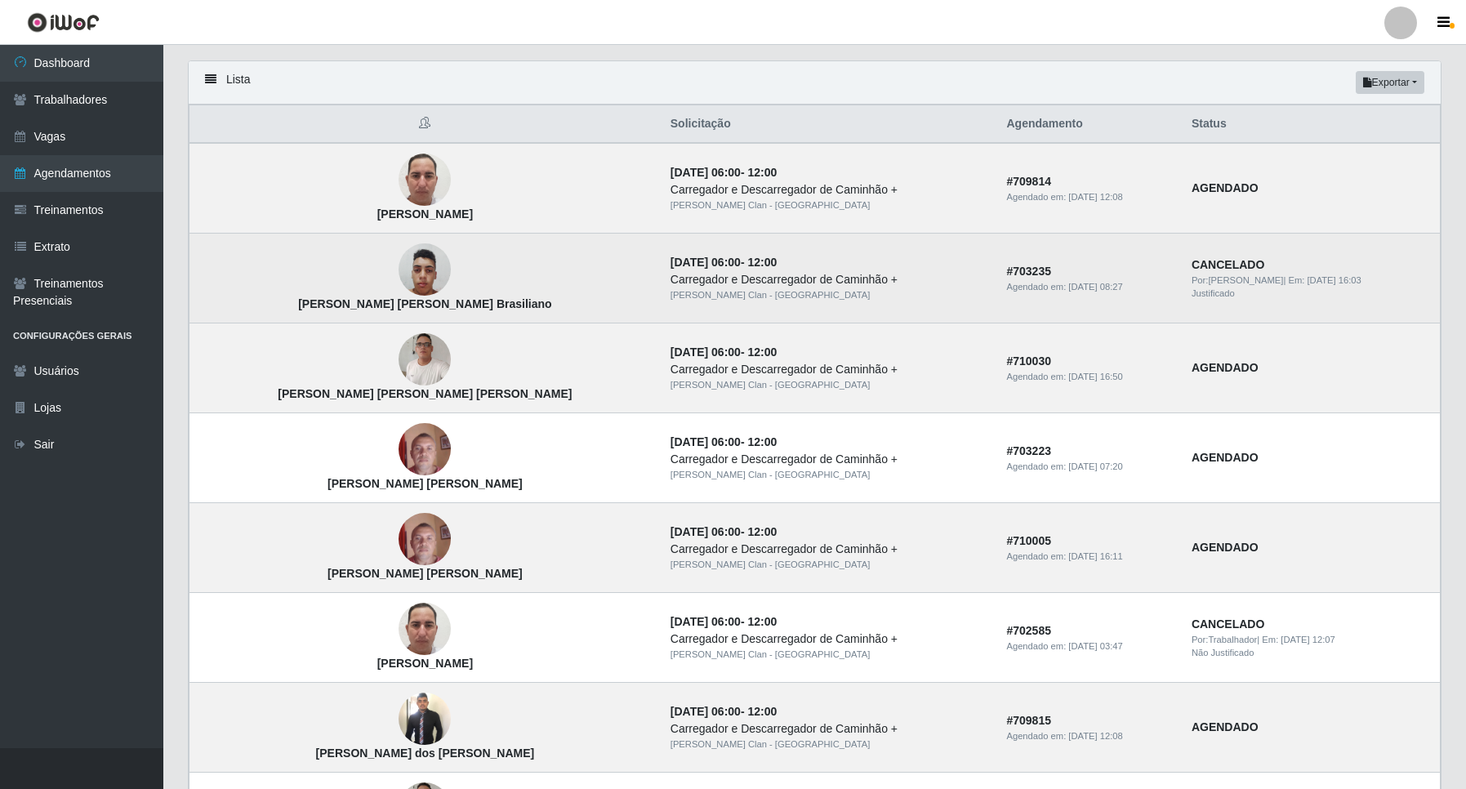
click at [1199, 288] on div "Justificado" at bounding box center [1311, 294] width 239 height 14
click at [399, 283] on img at bounding box center [425, 269] width 52 height 69
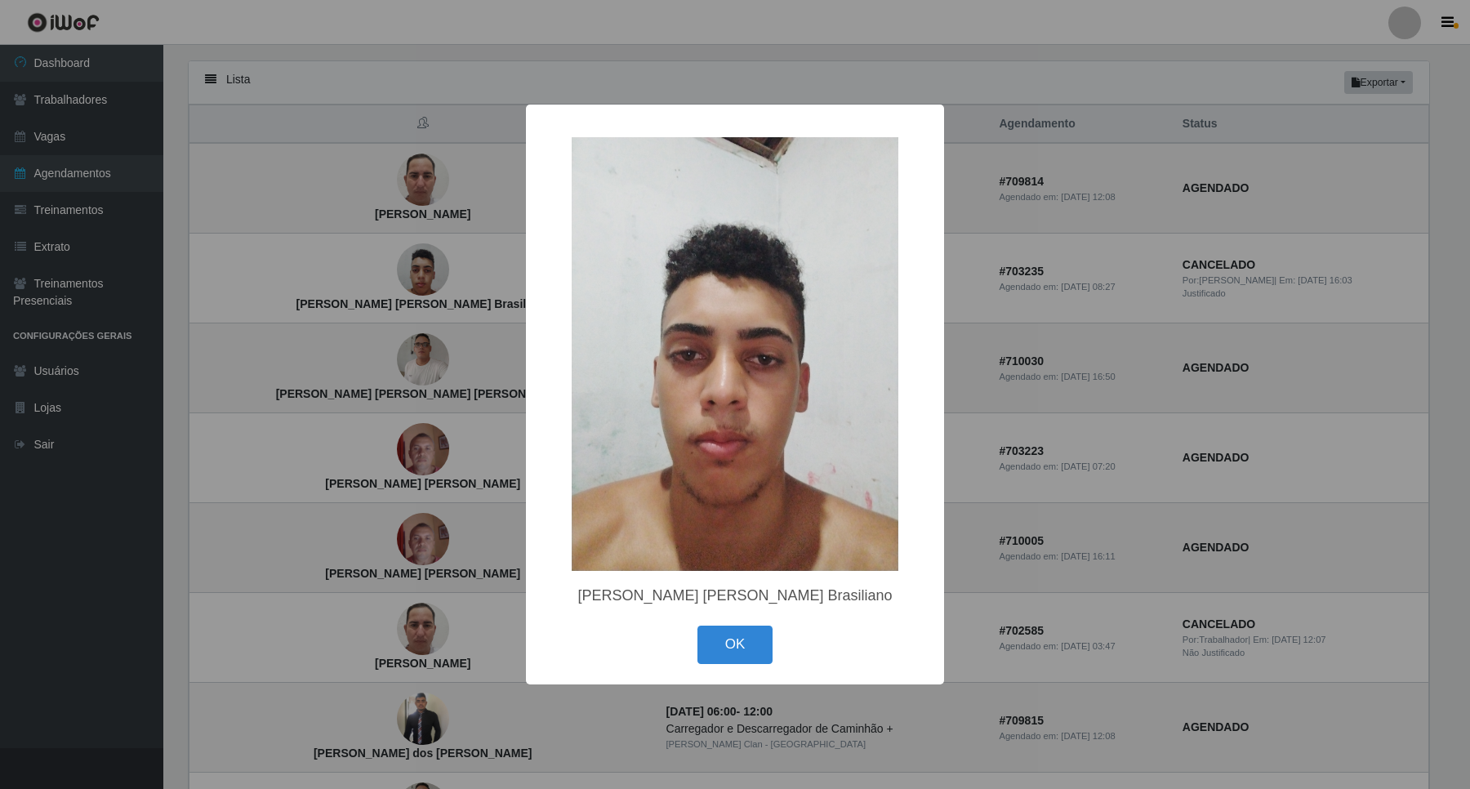
click at [377, 339] on div "× [PERSON_NAME] [PERSON_NAME] Brasiliano OK Cancel" at bounding box center [735, 394] width 1470 height 789
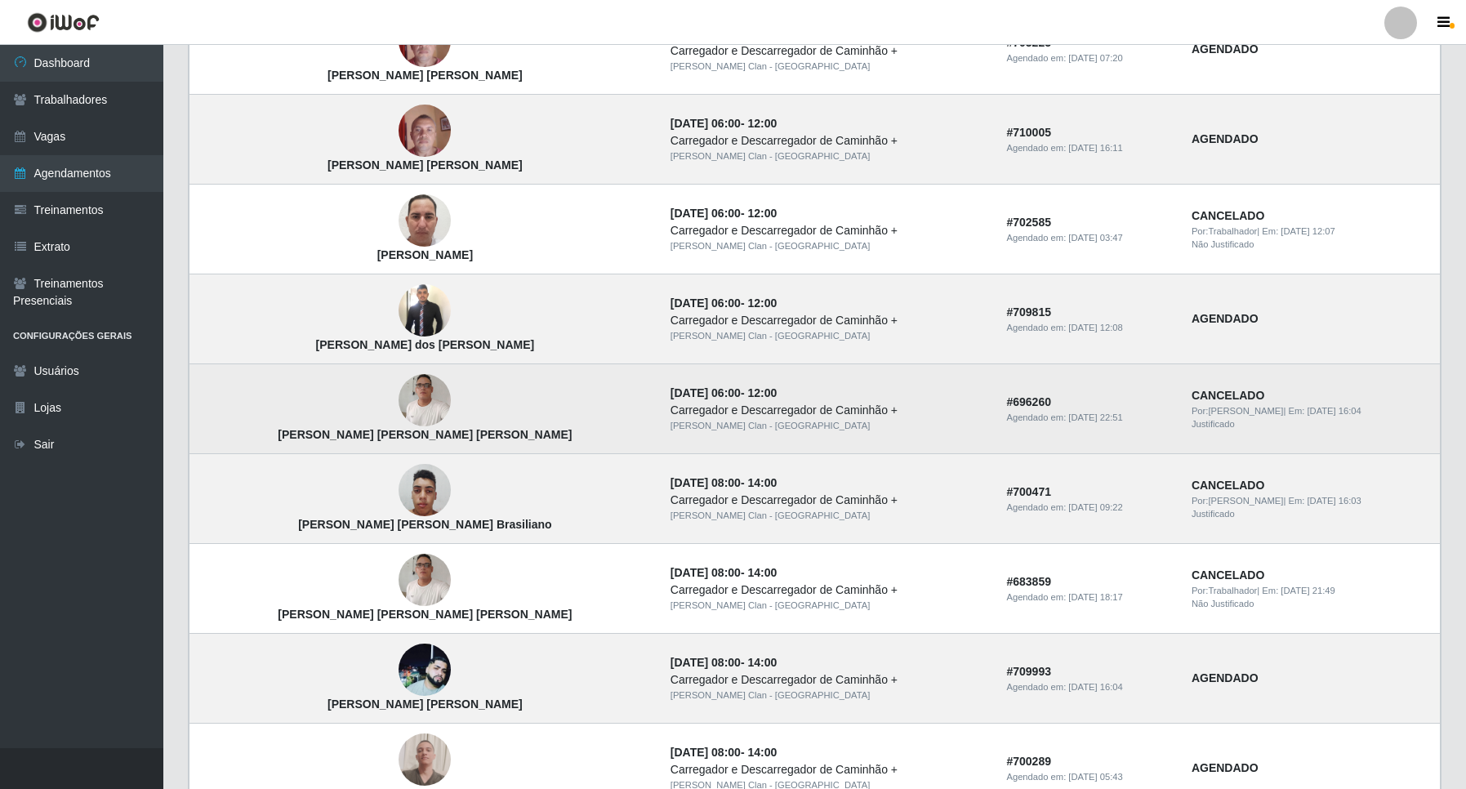
scroll to position [613, 0]
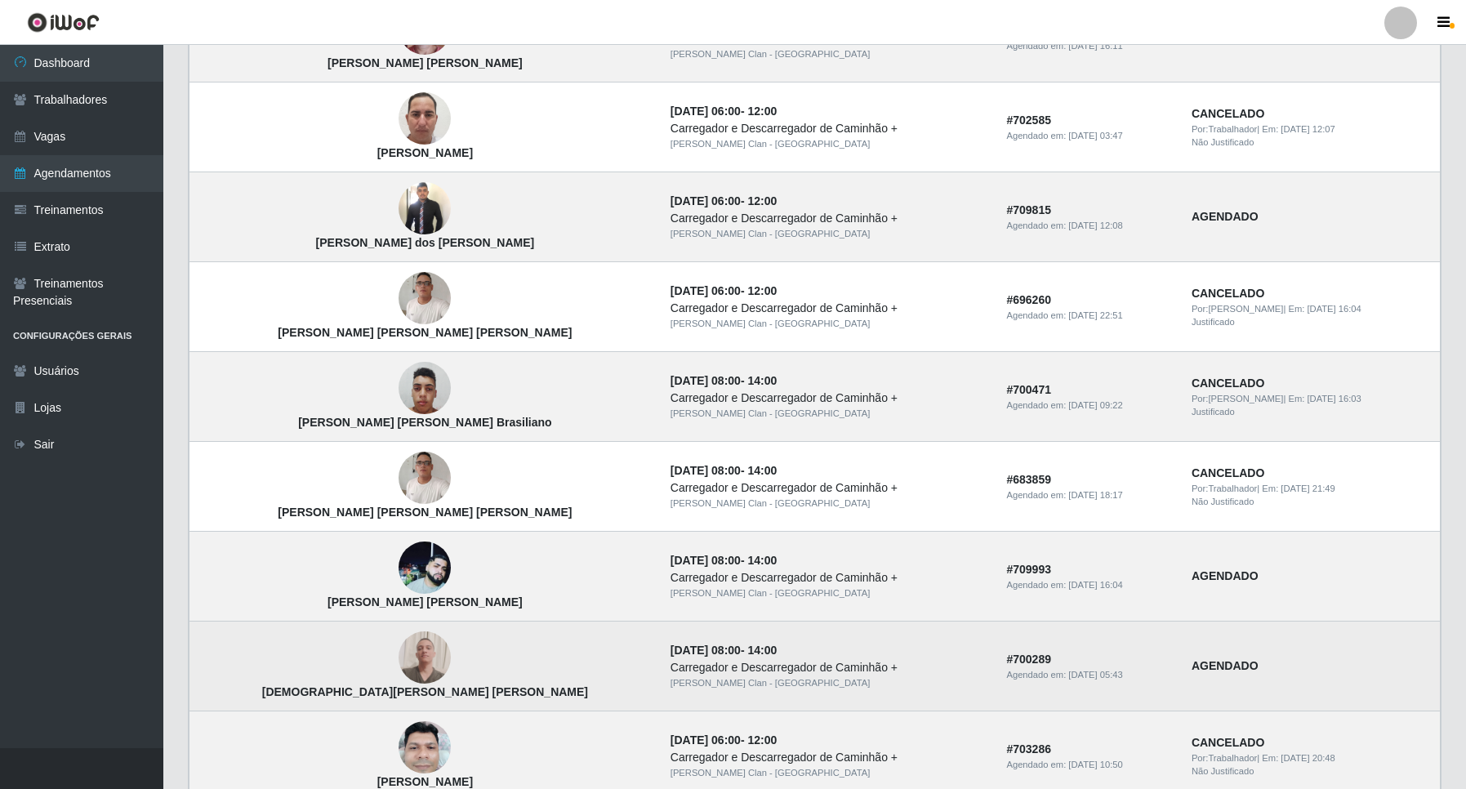
click at [399, 646] on img at bounding box center [425, 657] width 52 height 70
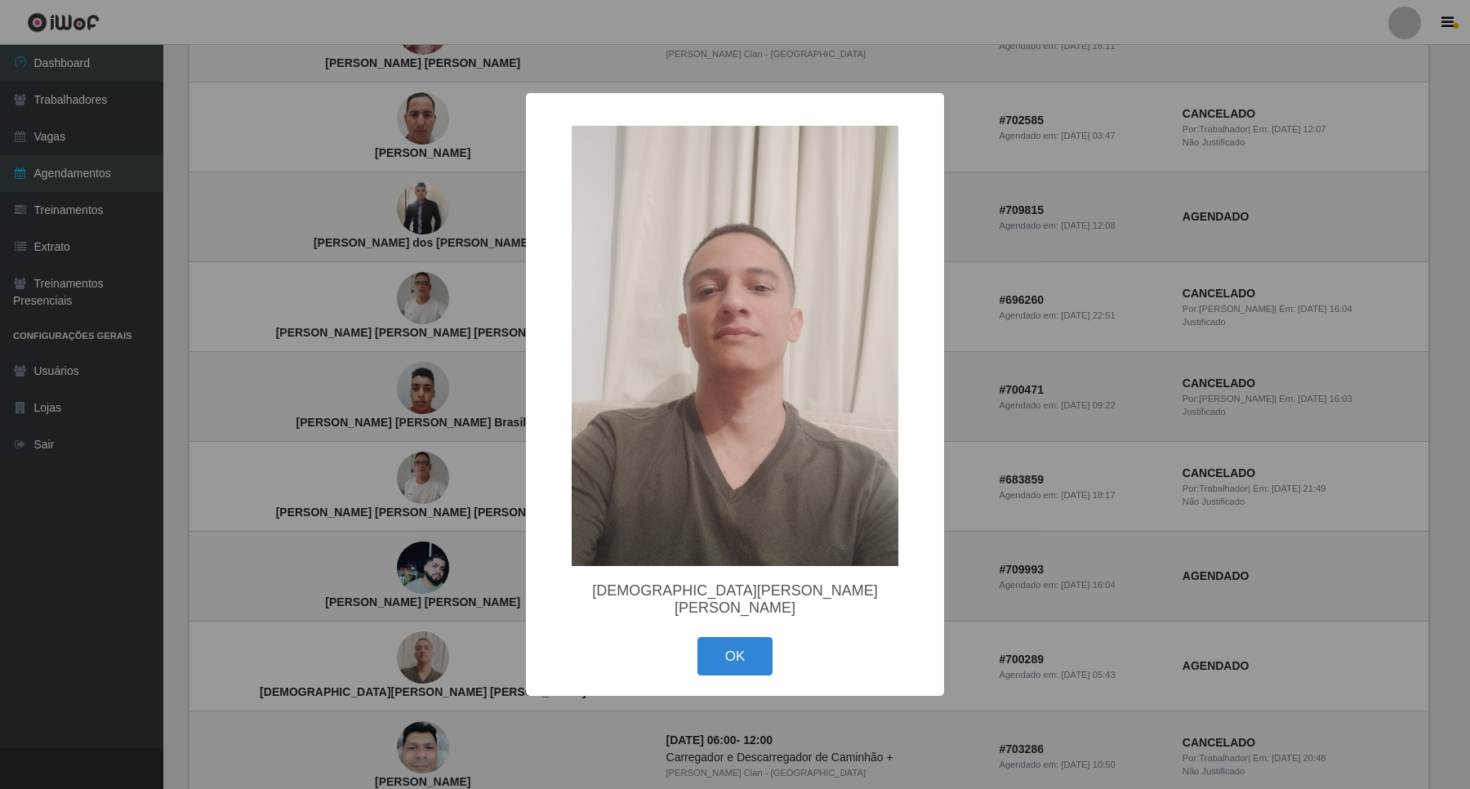
click at [423, 601] on div "× [DEMOGRAPHIC_DATA][PERSON_NAME] [PERSON_NAME] OK Cancel" at bounding box center [735, 394] width 1470 height 789
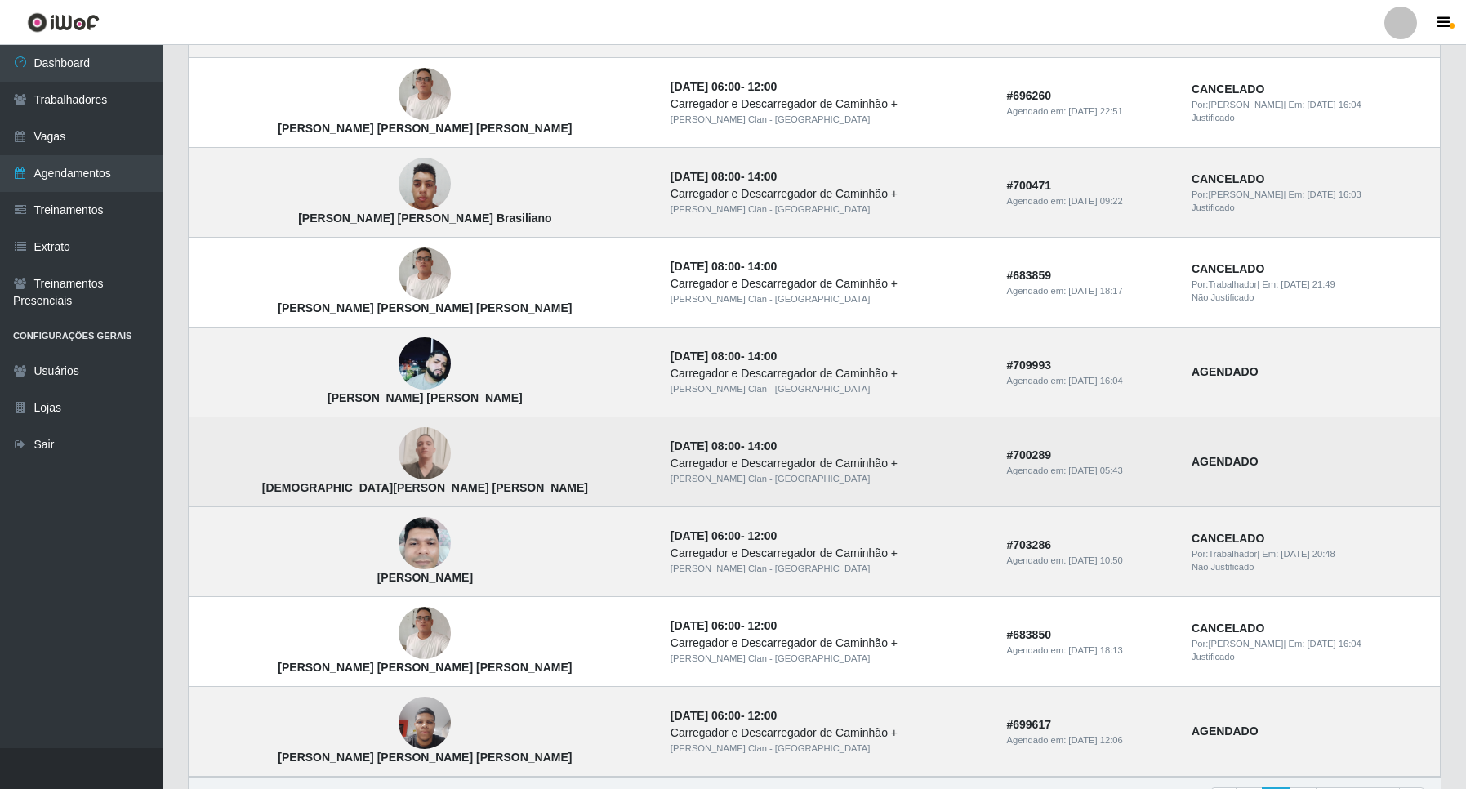
scroll to position [919, 0]
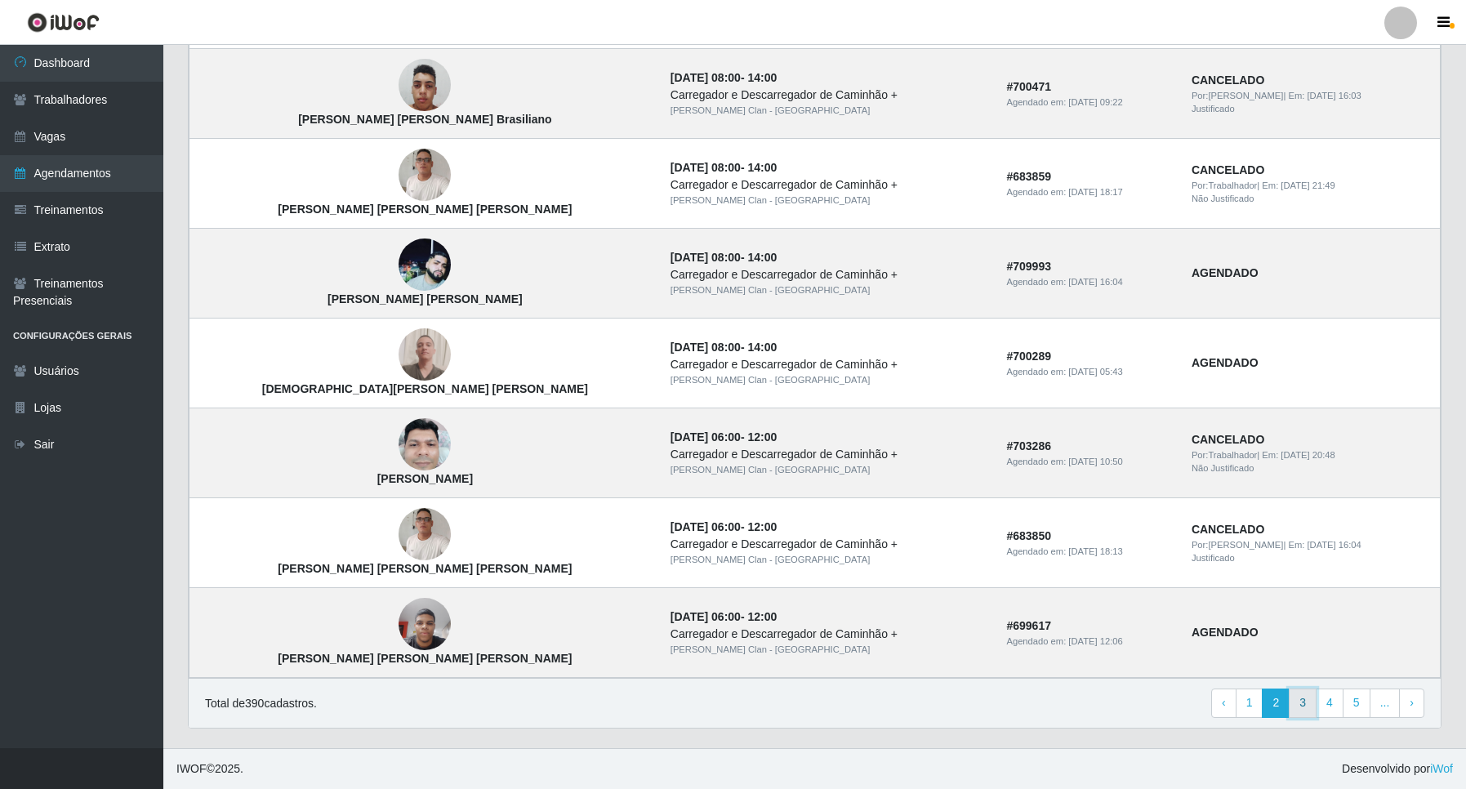
click at [1304, 699] on link "3" at bounding box center [1303, 703] width 28 height 29
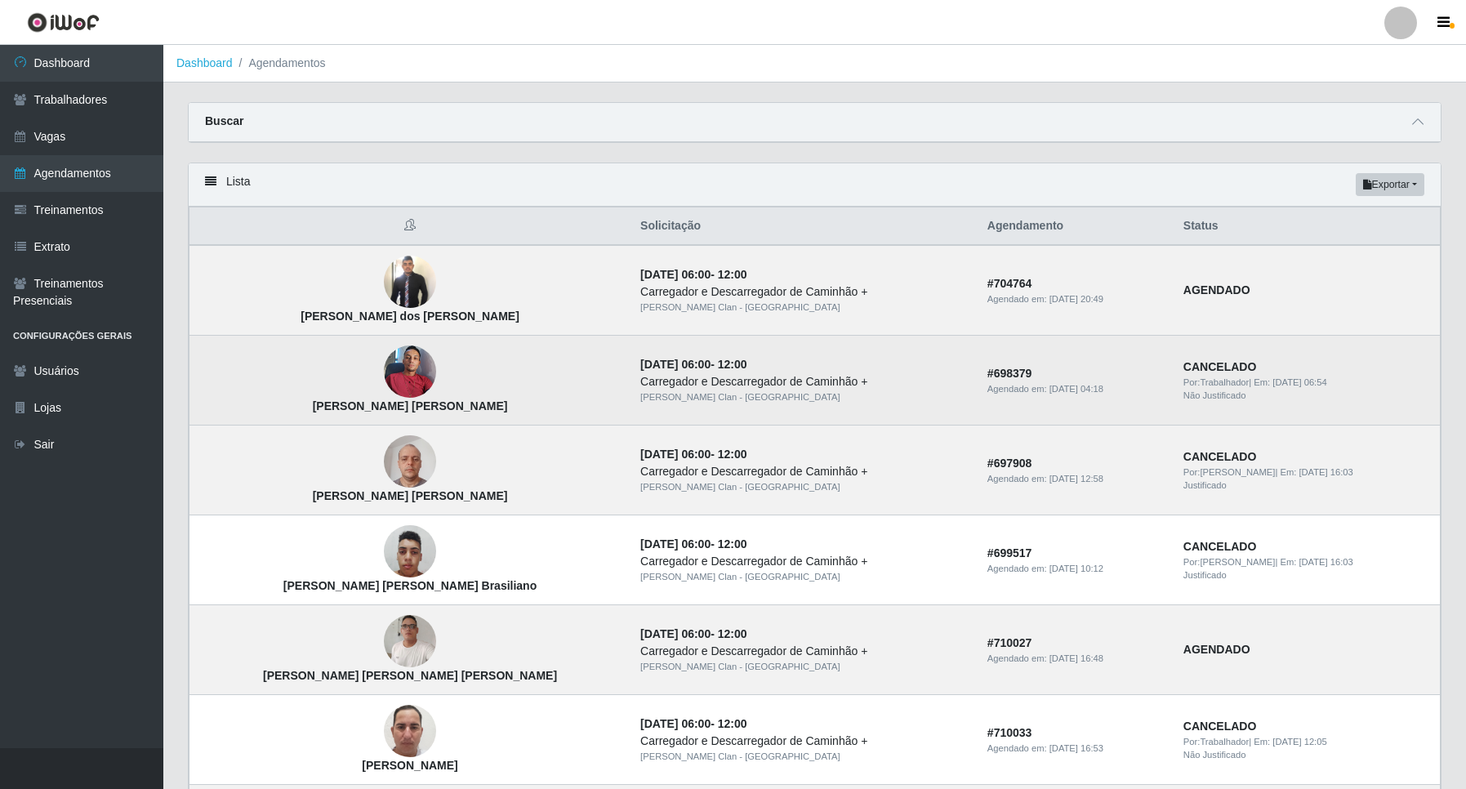
click at [384, 377] on img at bounding box center [410, 371] width 52 height 69
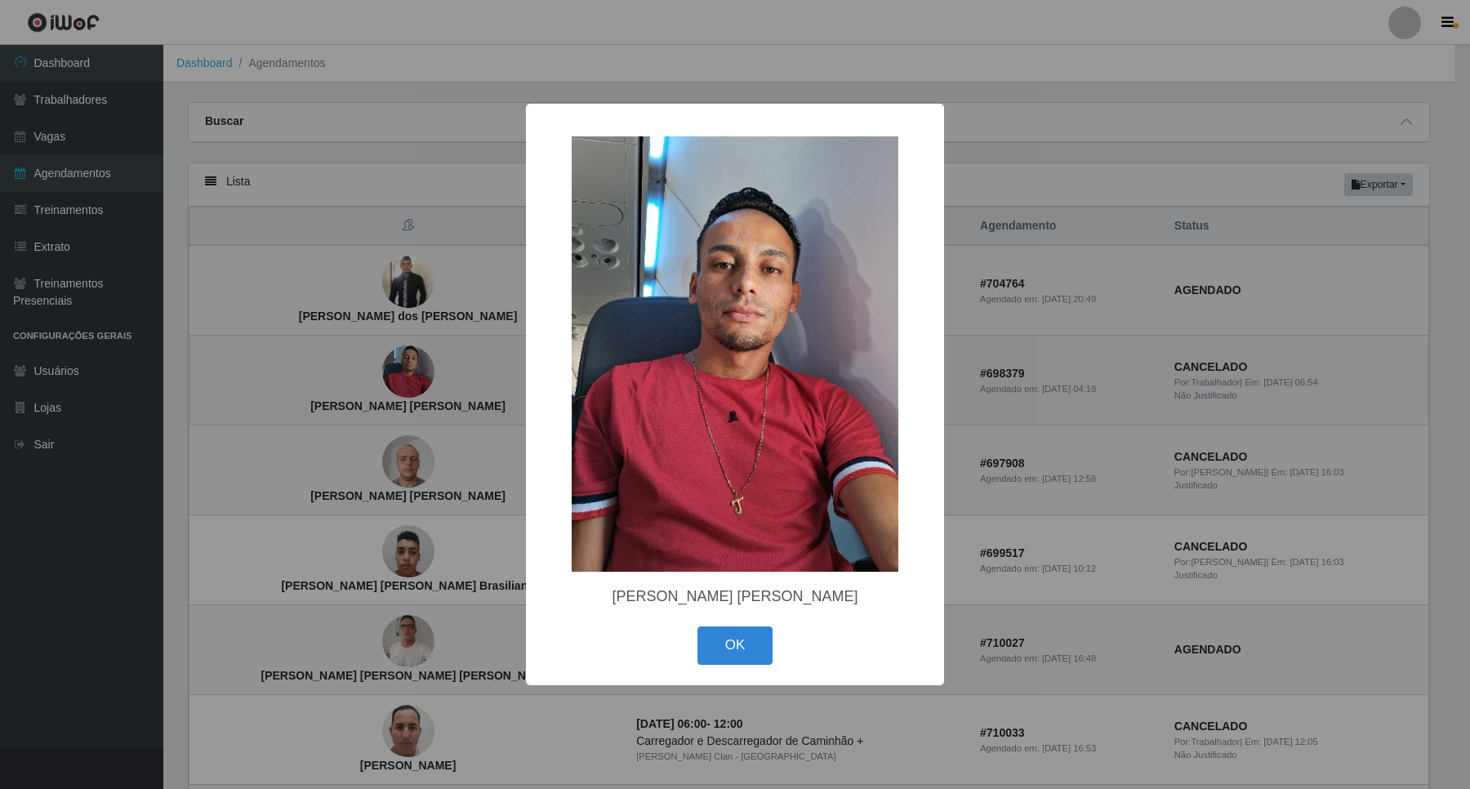
click at [349, 377] on div "× Thiago Martins da Silva OK Cancel" at bounding box center [735, 394] width 1470 height 789
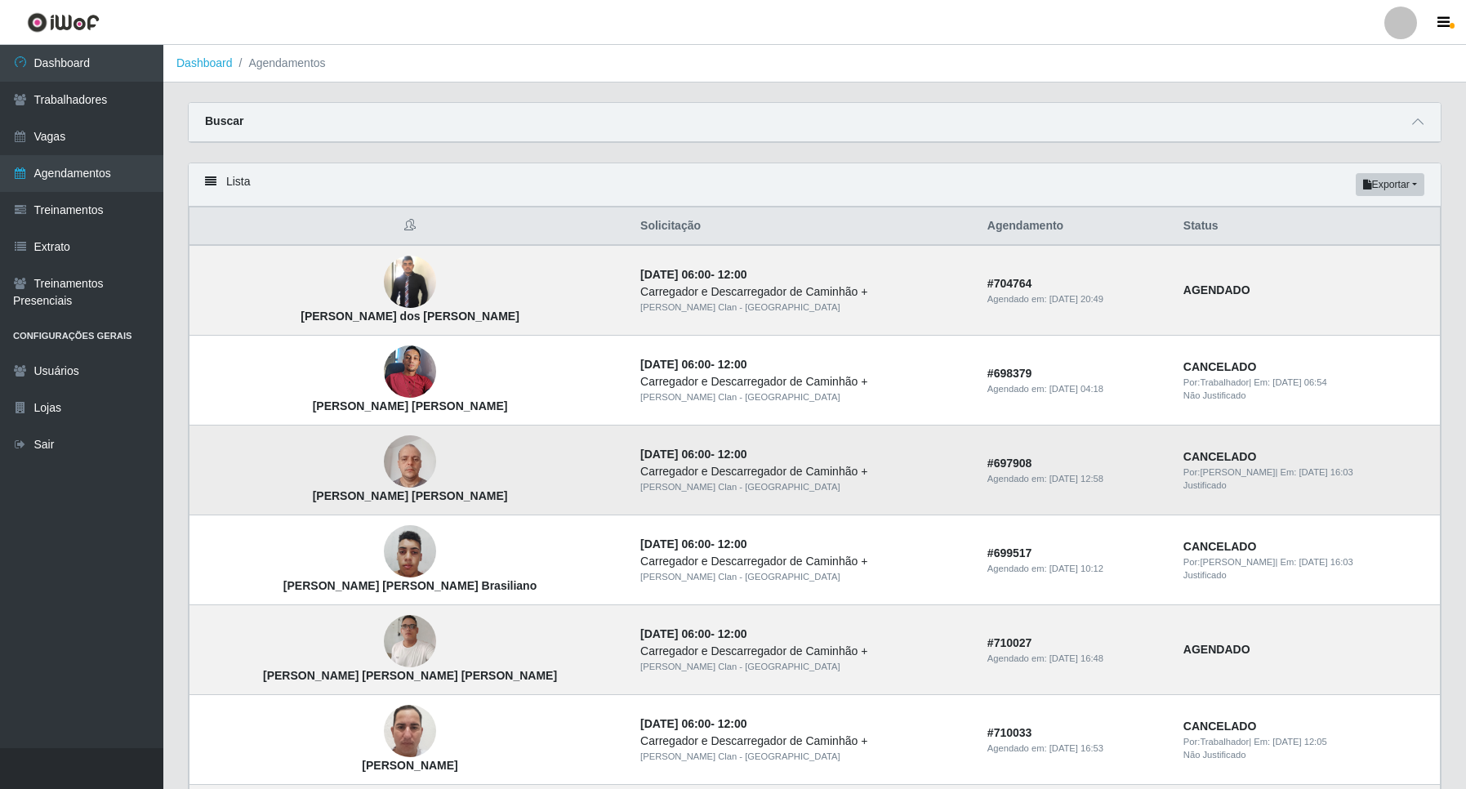
click at [384, 479] on td "Pedro Flávio Elias Leite" at bounding box center [411, 471] width 442 height 90
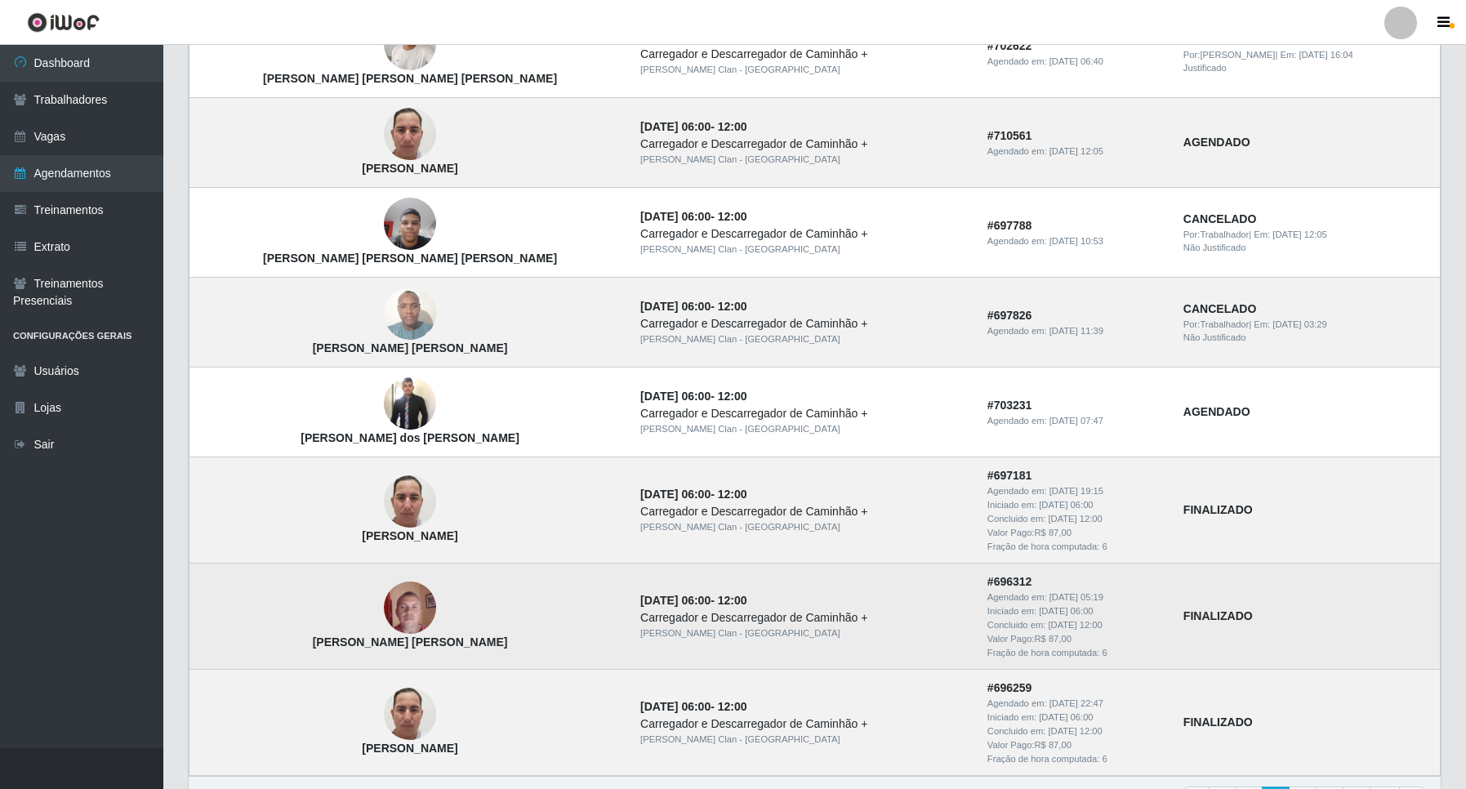
scroll to position [969, 0]
